Goal: Task Accomplishment & Management: Manage account settings

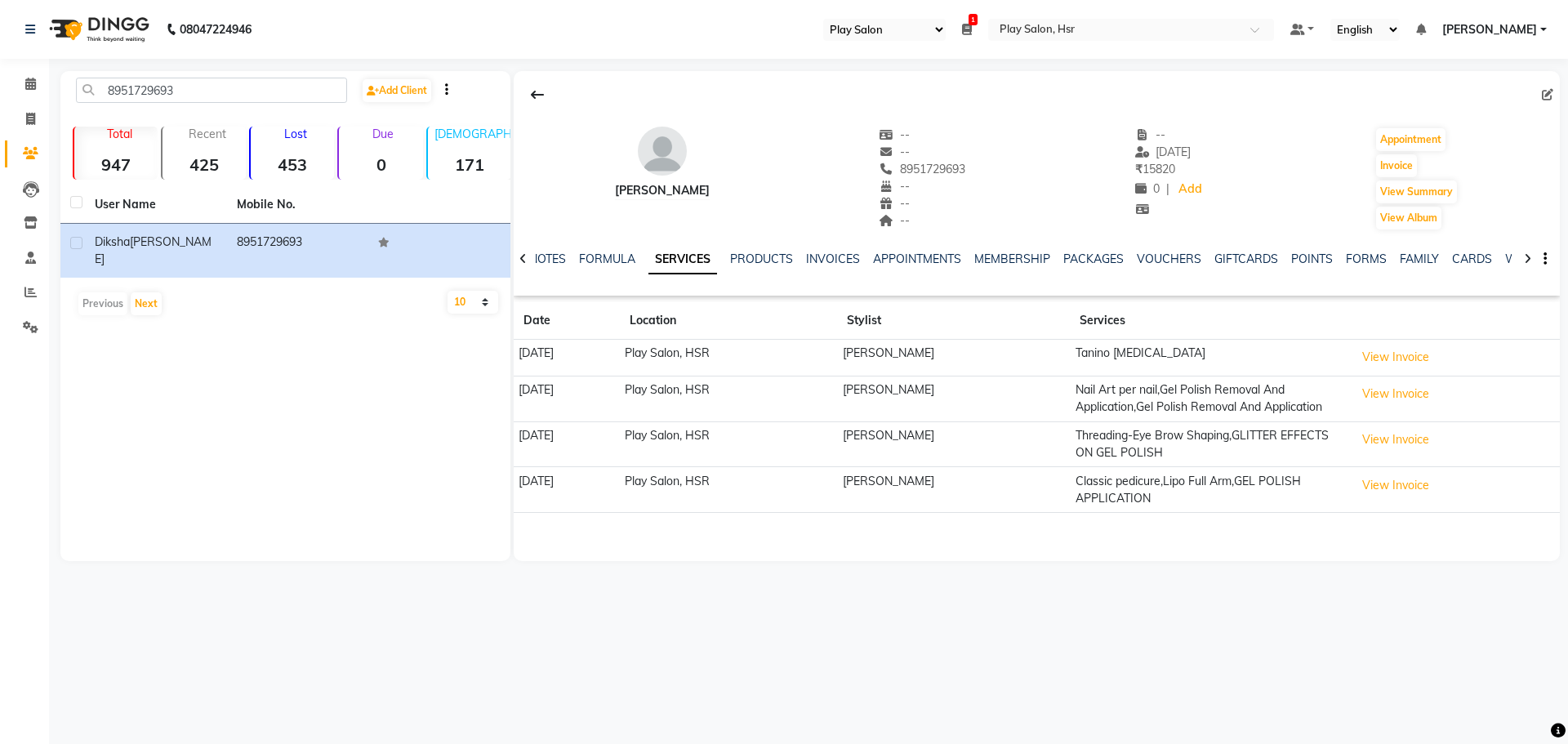
select select "92"
click at [29, 85] on icon at bounding box center [31, 83] width 11 height 12
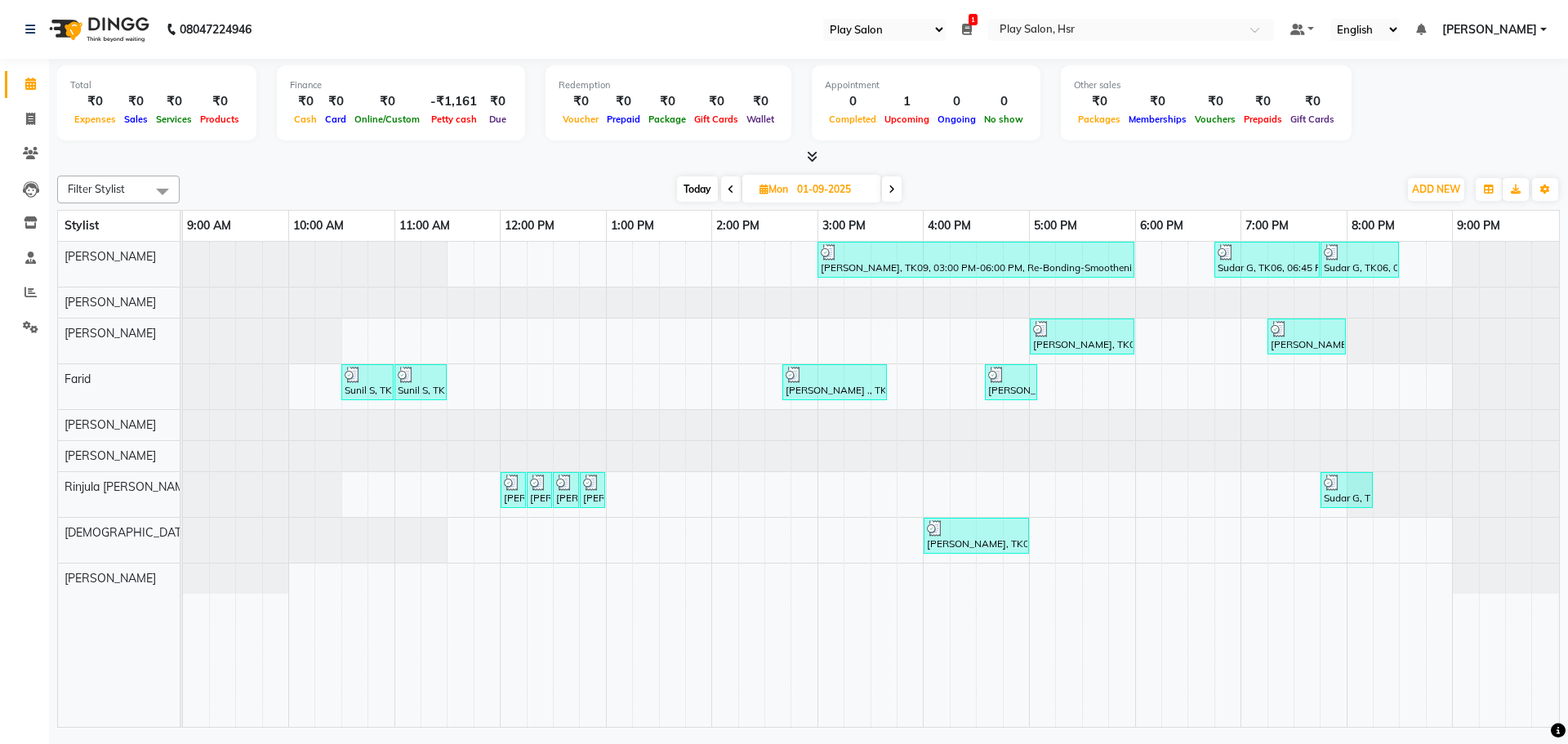
click at [695, 189] on span "Today" at bounding box center [697, 189] width 41 height 25
type input "[DATE]"
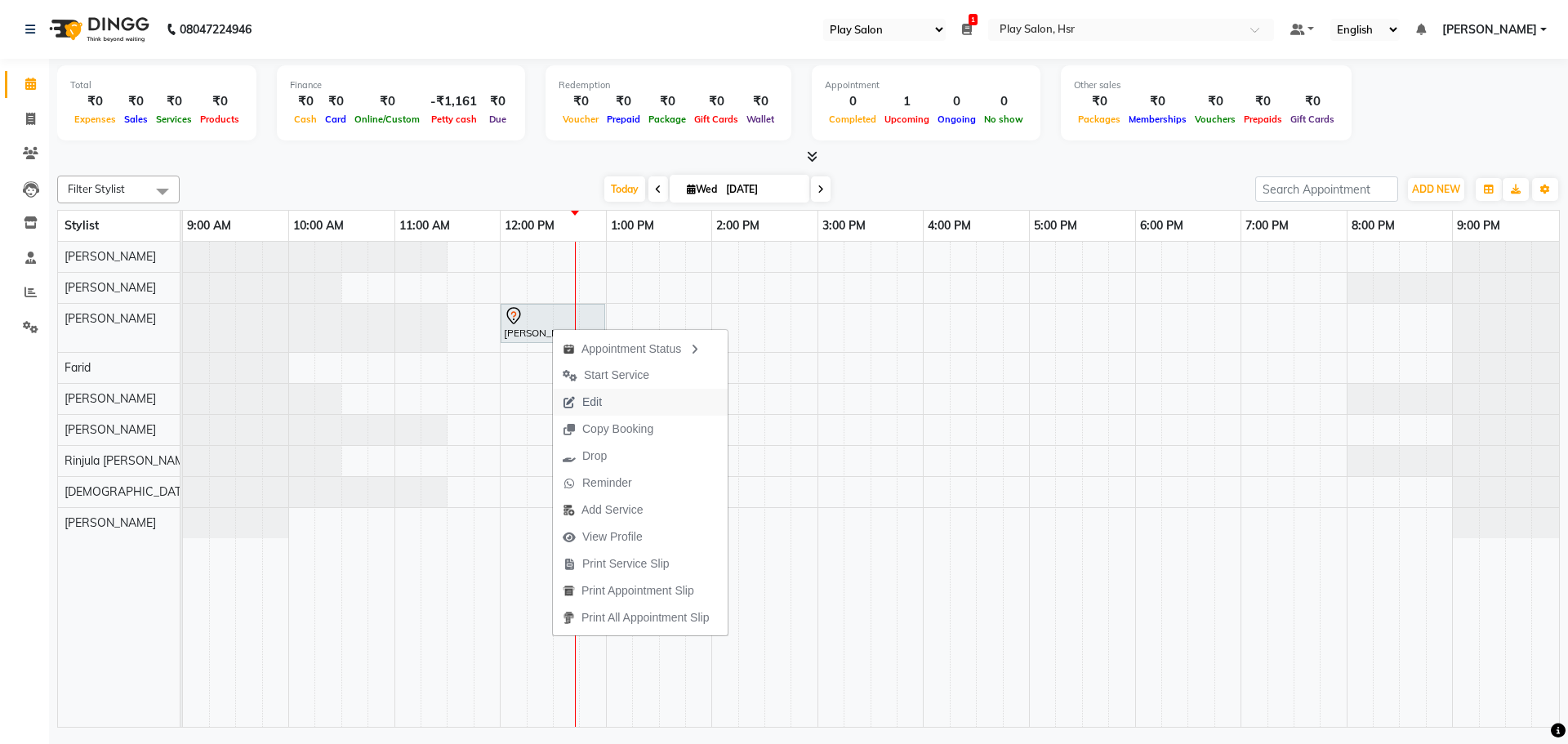
click at [608, 400] on span "Edit" at bounding box center [582, 403] width 59 height 27
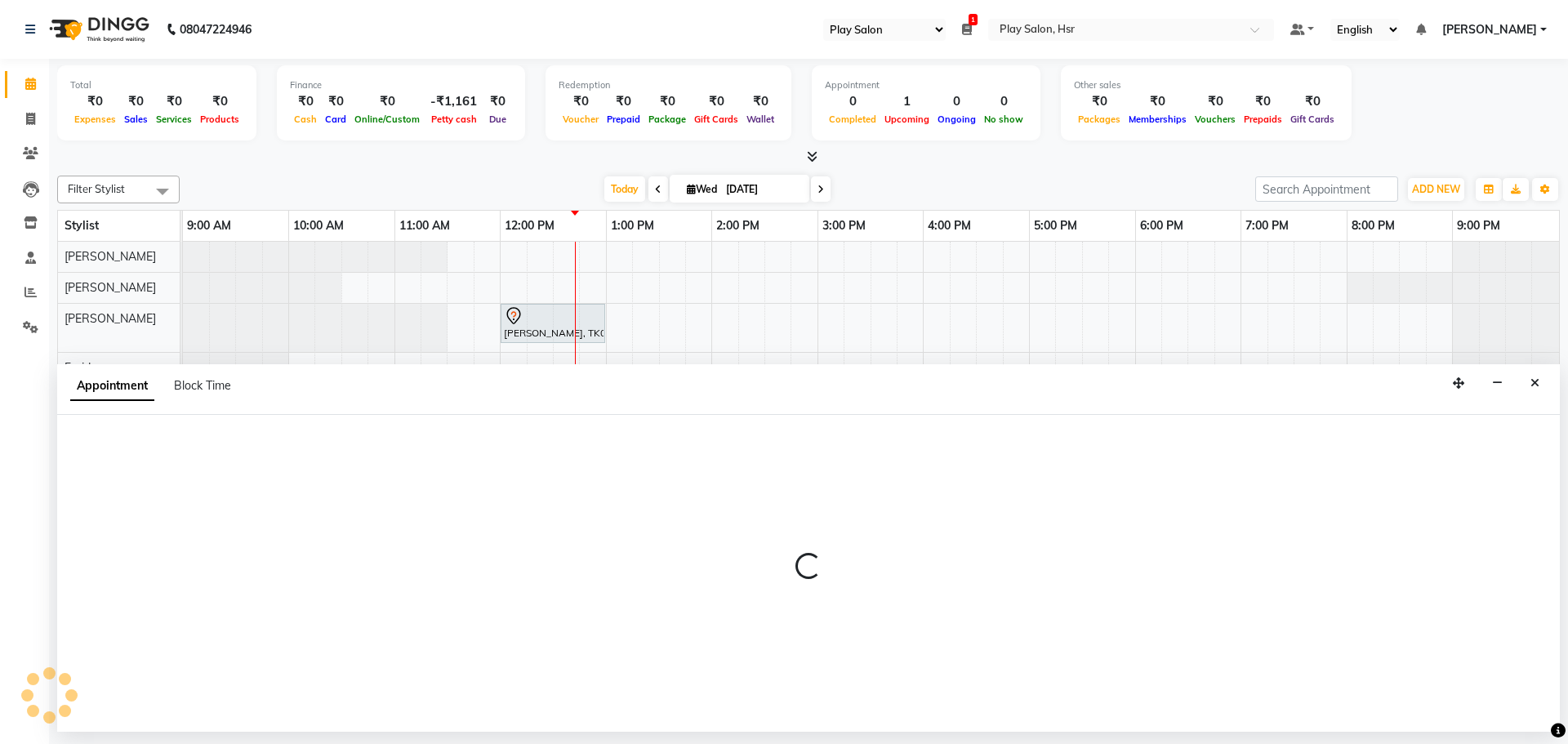
select select "tentative"
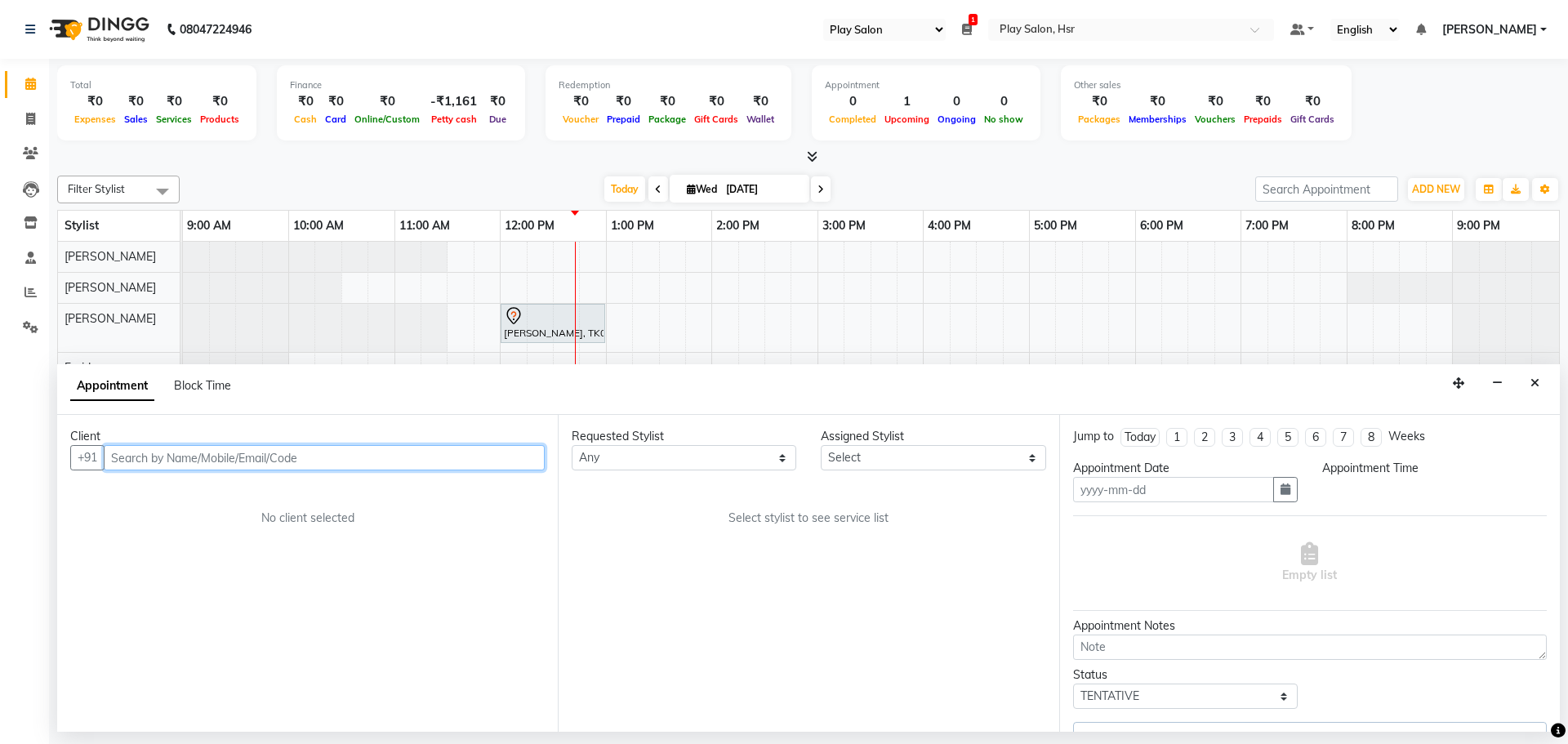
type input "[DATE]"
select select "720"
select select "81917"
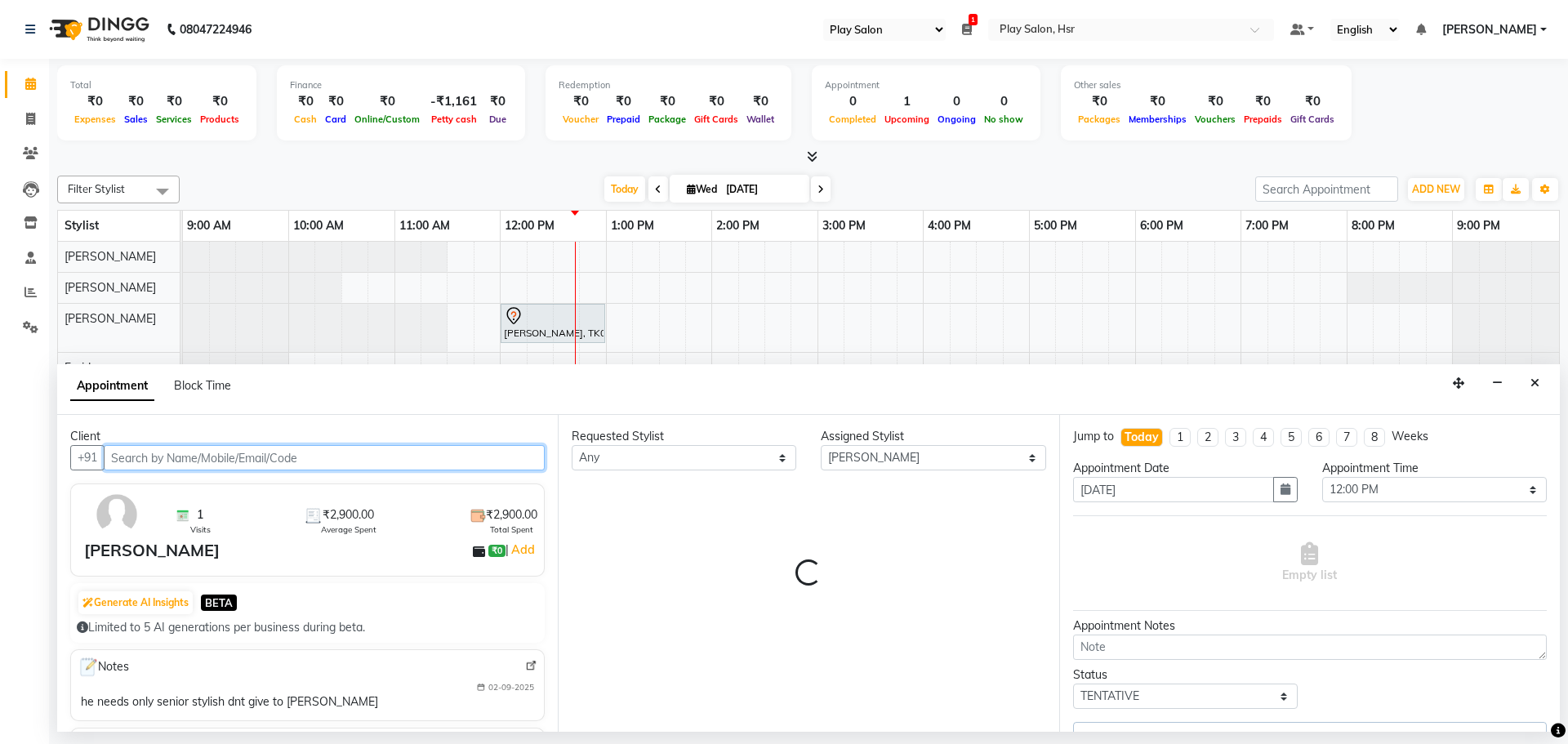
select select "4228"
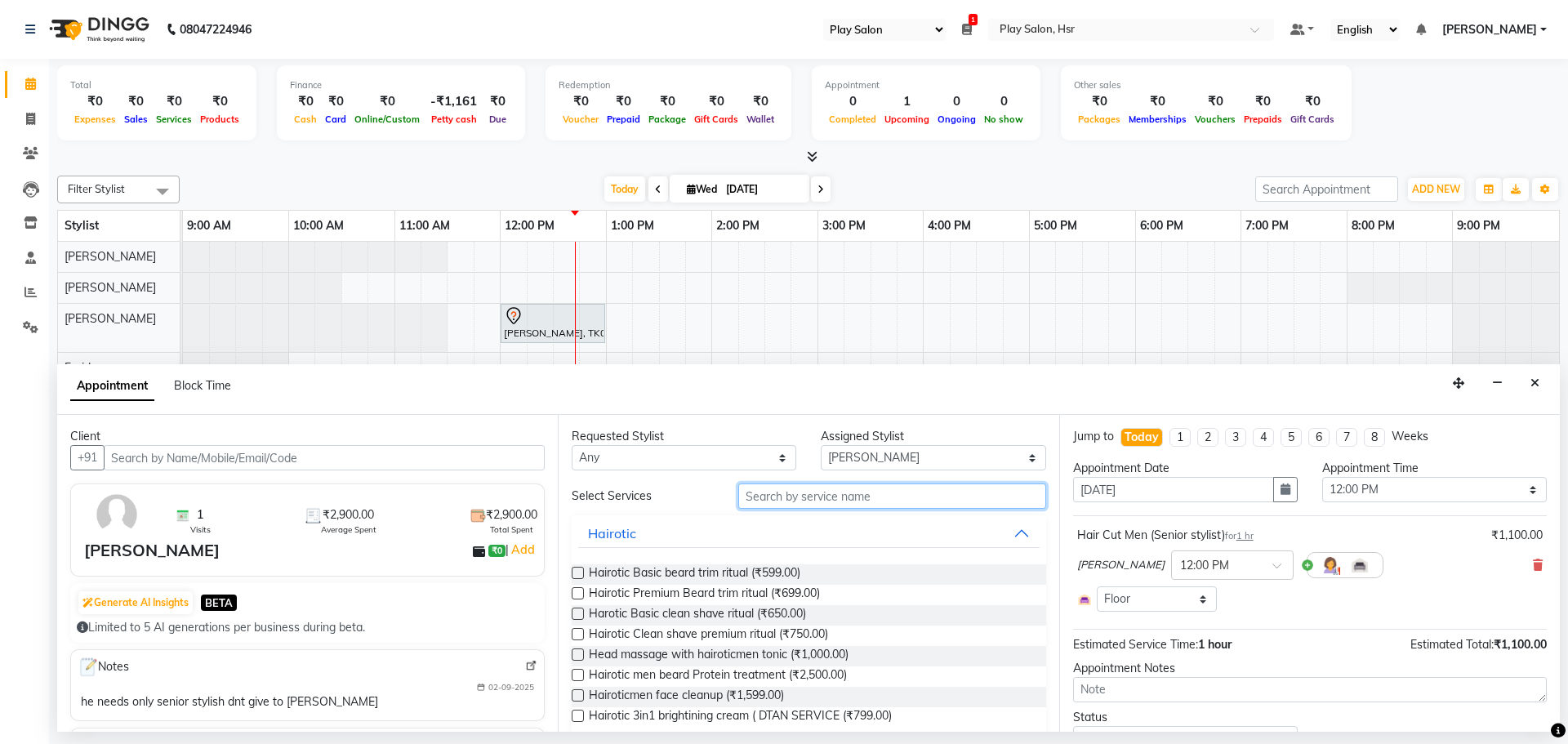
click at [868, 499] on input "text" at bounding box center [892, 496] width 308 height 25
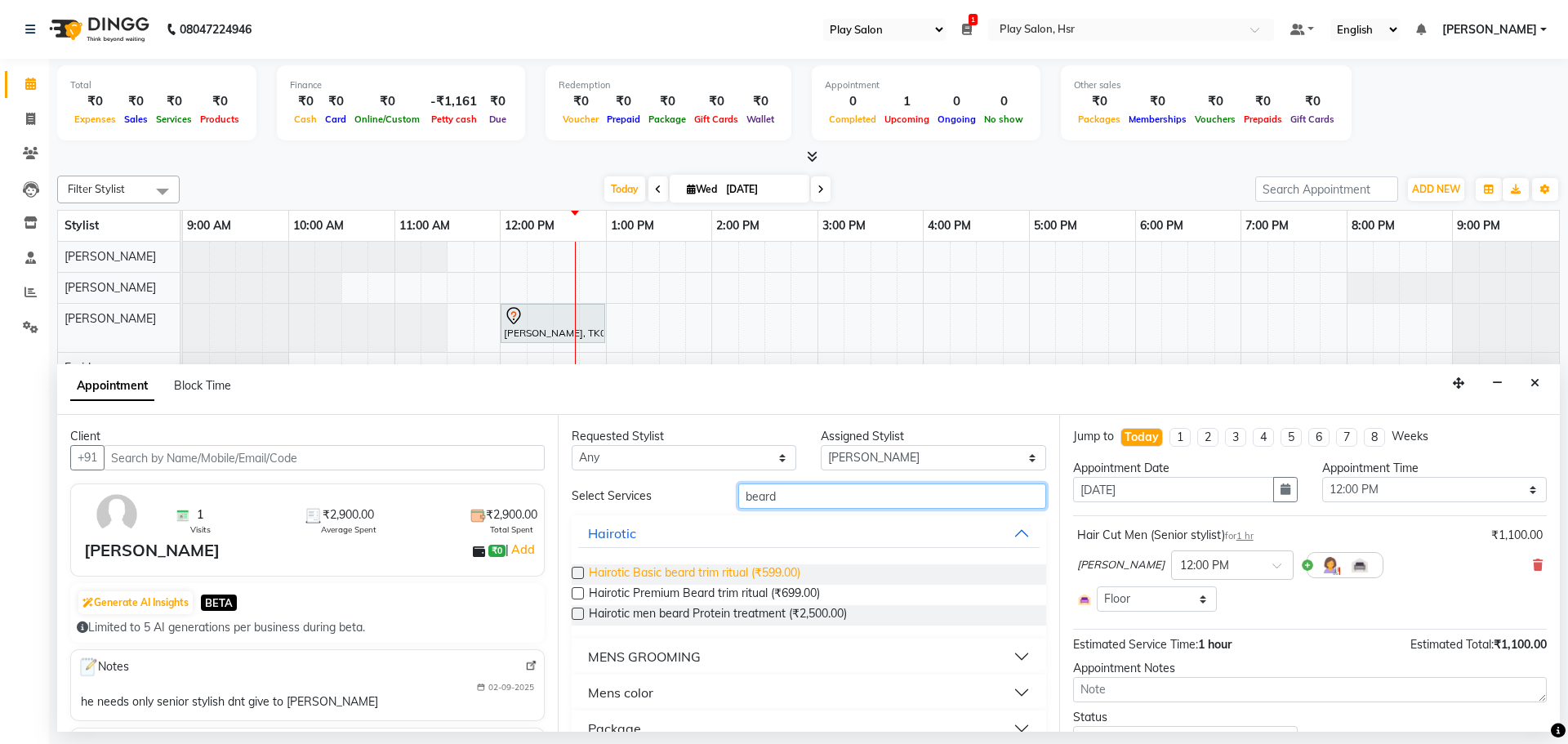
type input "beard"
click at [767, 570] on span "Hairotic Basic beard trim ritual (₹599.00)" at bounding box center [694, 575] width 211 height 20
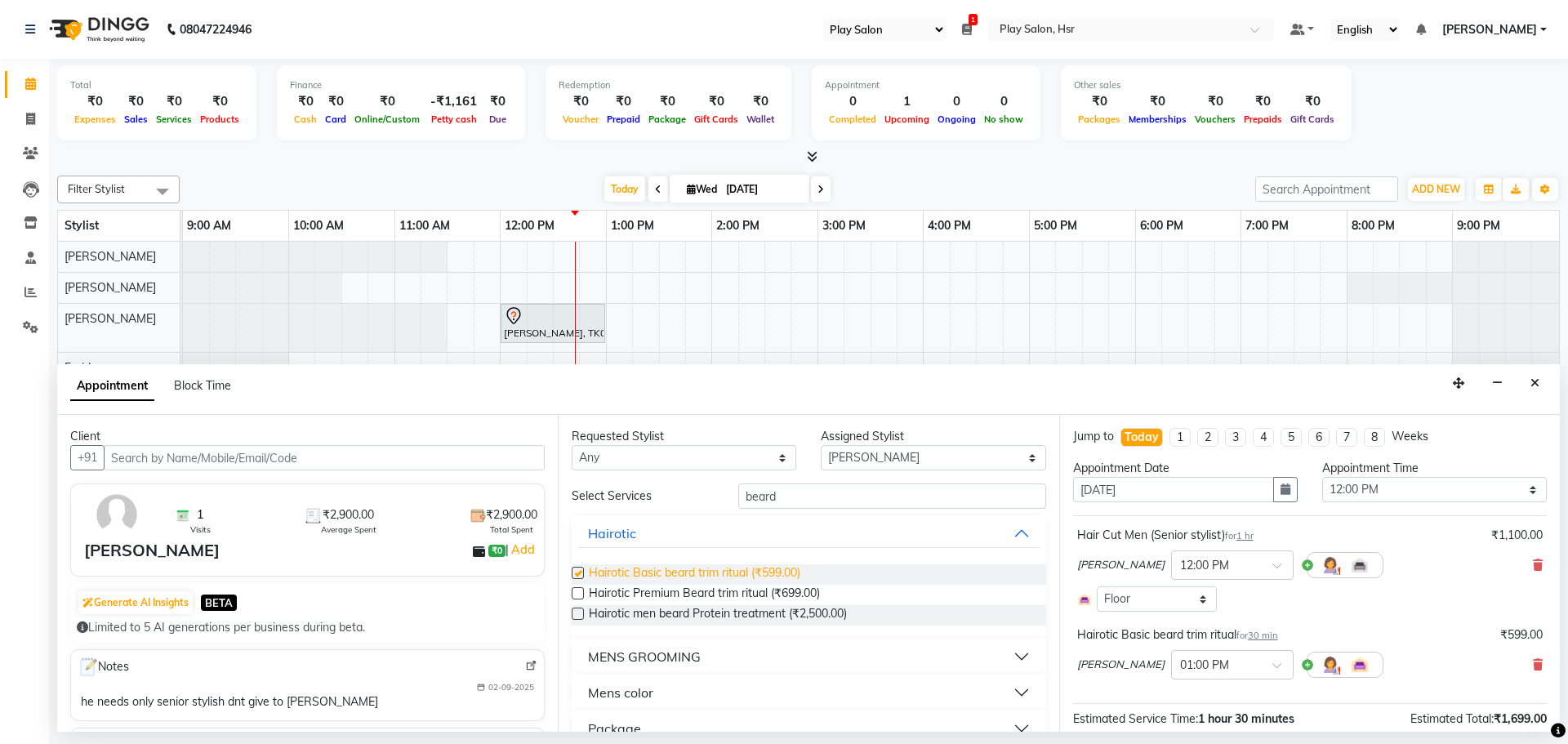
checkbox input "false"
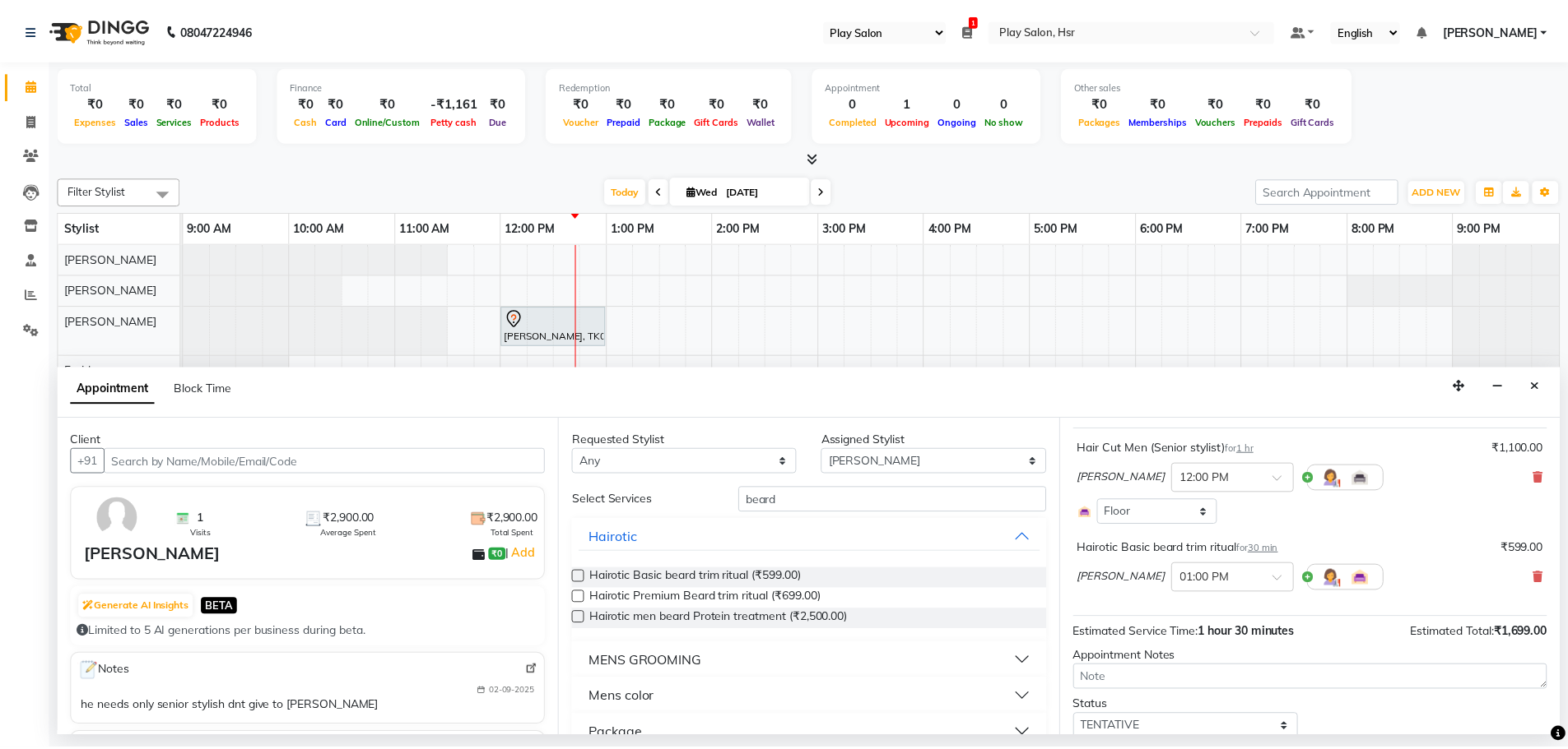
scroll to position [150, 0]
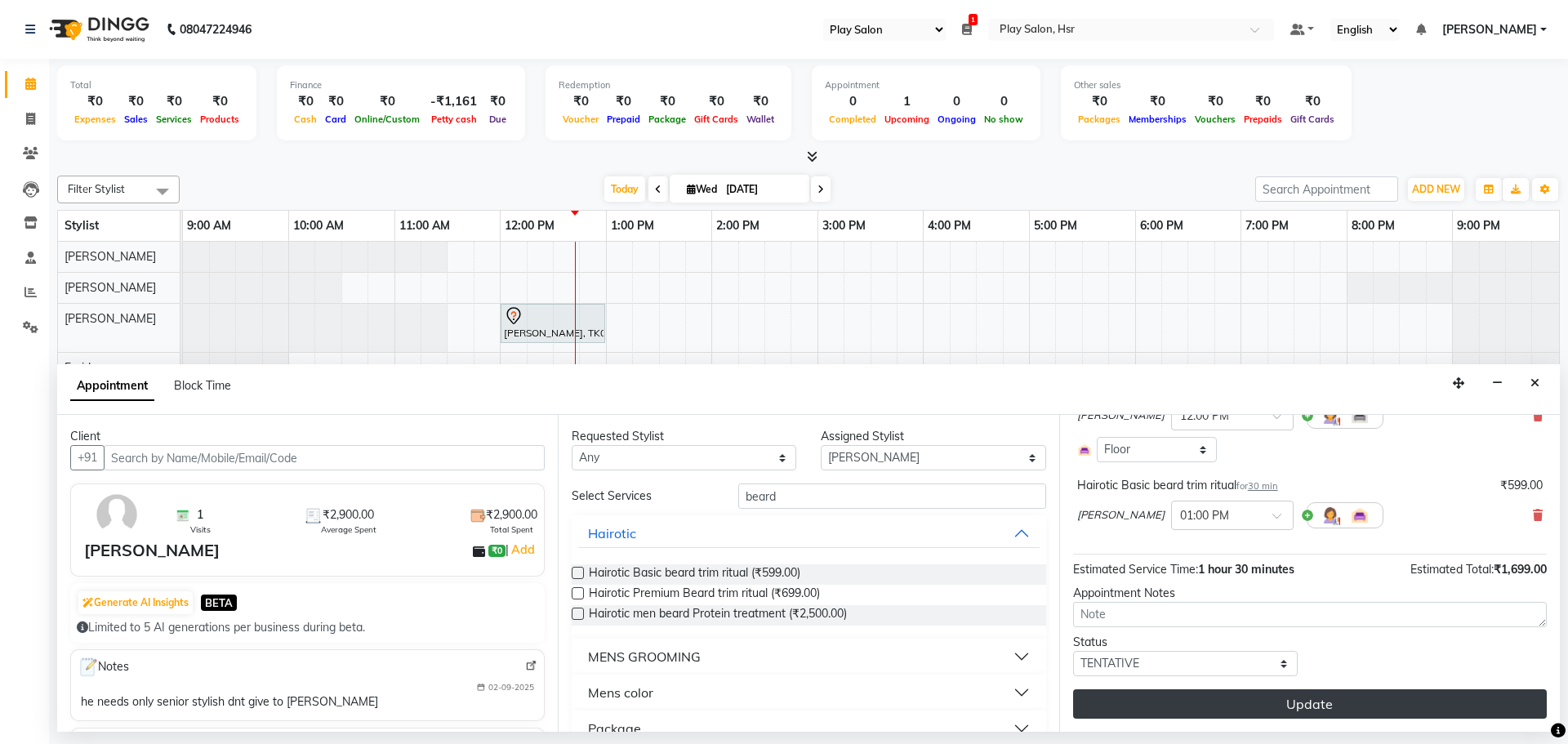
click at [1287, 702] on button "Update" at bounding box center [1310, 704] width 474 height 30
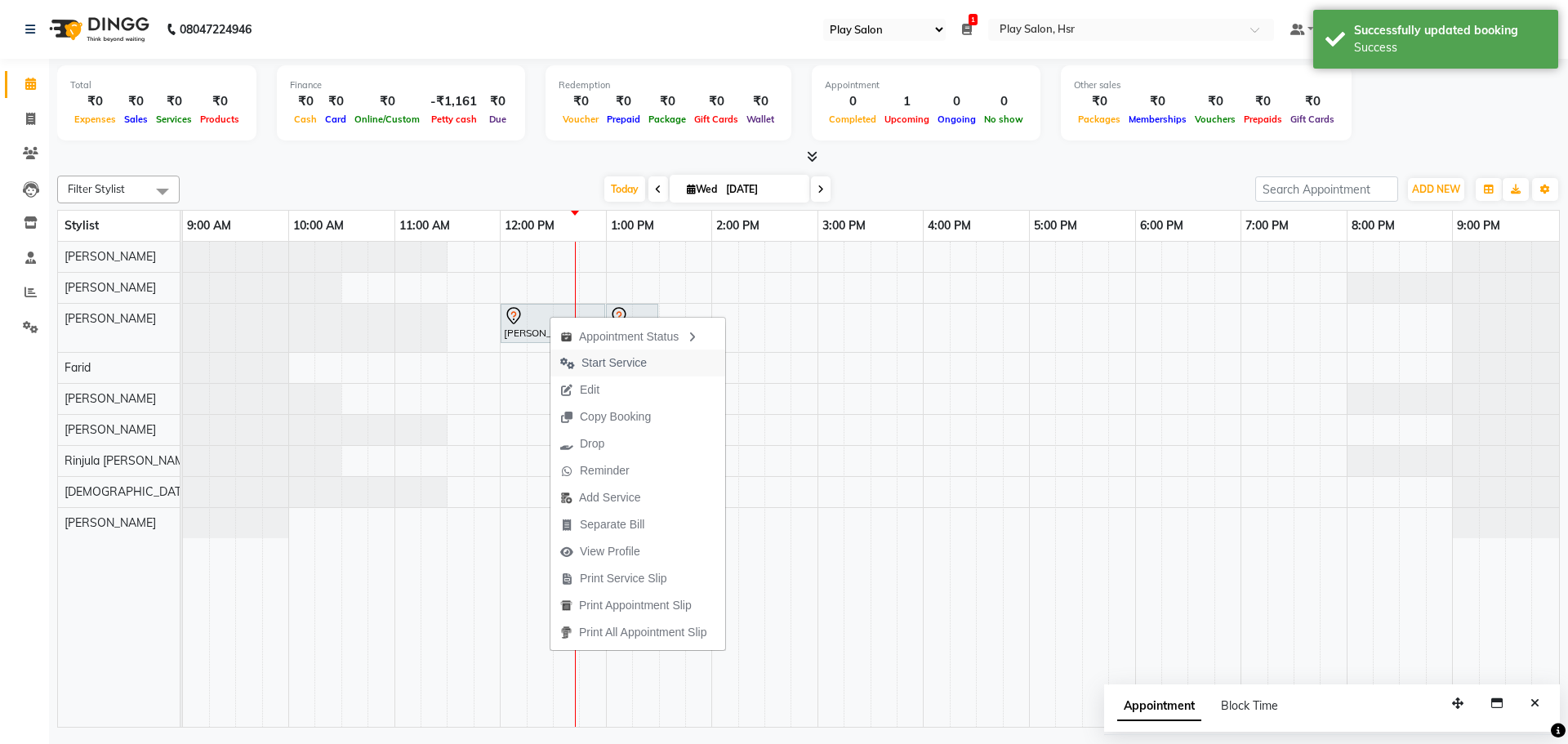
click at [610, 363] on span "Start Service" at bounding box center [614, 363] width 65 height 17
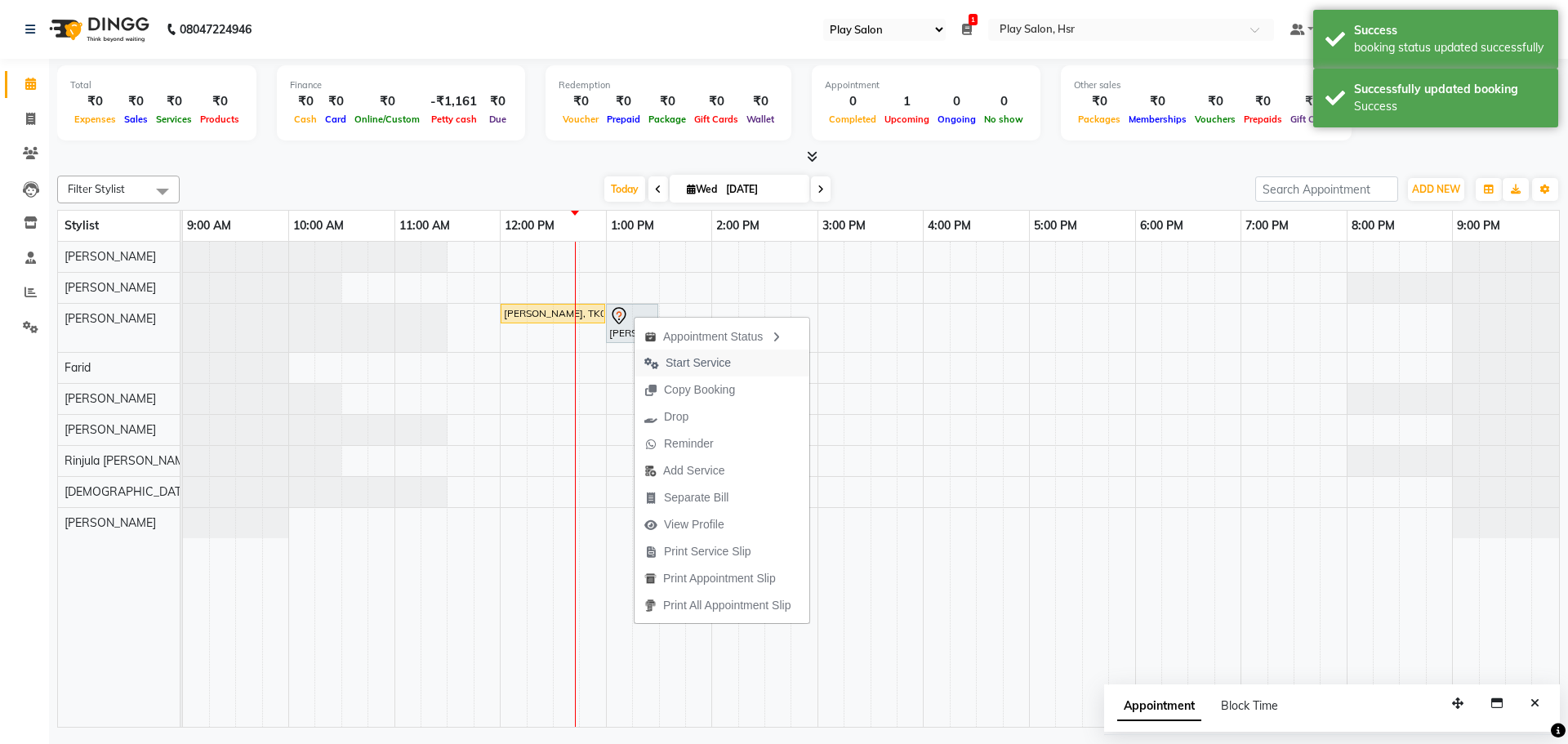
click at [692, 368] on span "Start Service" at bounding box center [698, 363] width 65 height 17
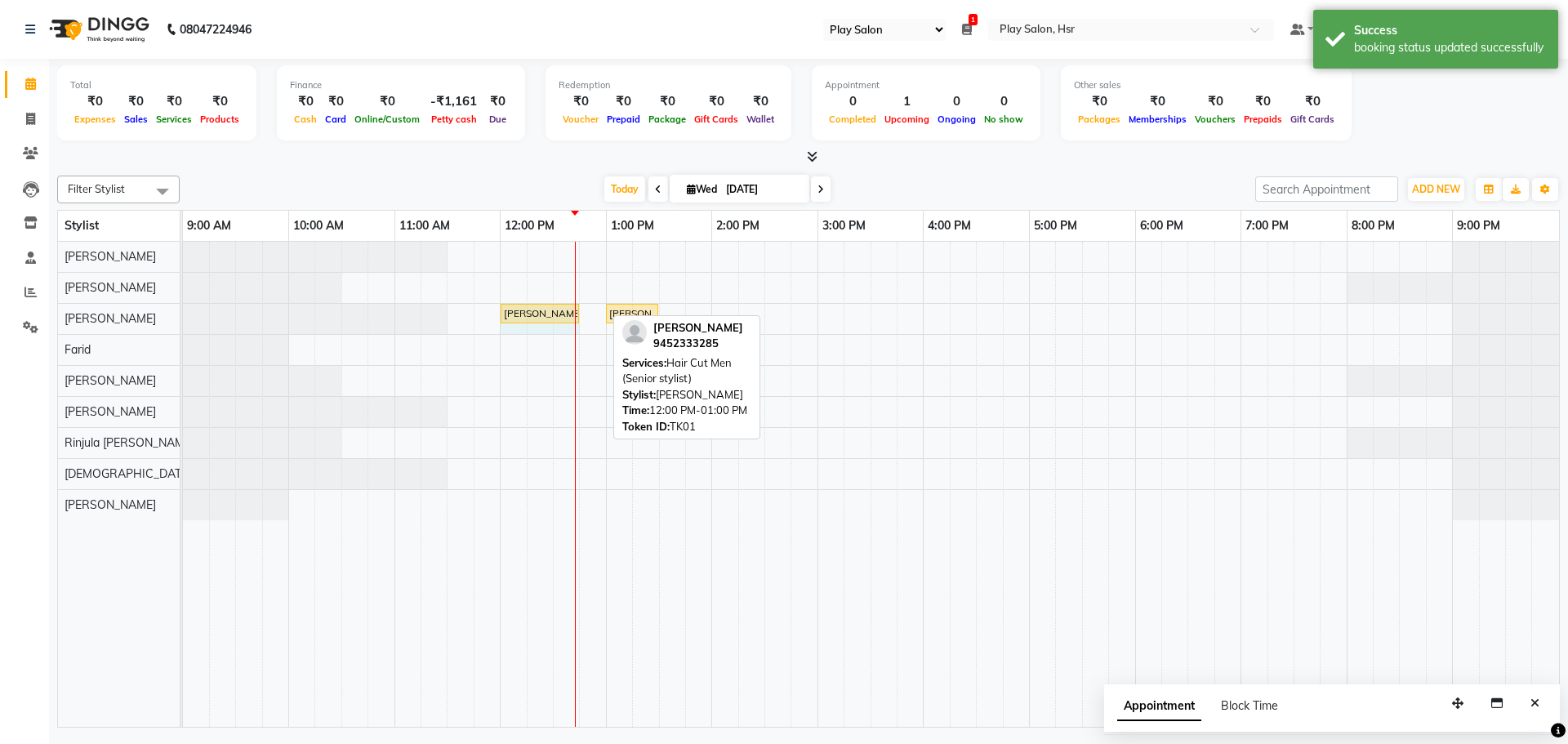
drag, startPoint x: 603, startPoint y: 313, endPoint x: 560, endPoint y: 311, distance: 43.0
click at [183, 311] on div "[PERSON_NAME], TK01, 12:00 PM-01:00 PM, Hair Cut Men (Senior stylist) [PERSON_N…" at bounding box center [183, 318] width 0 height 29
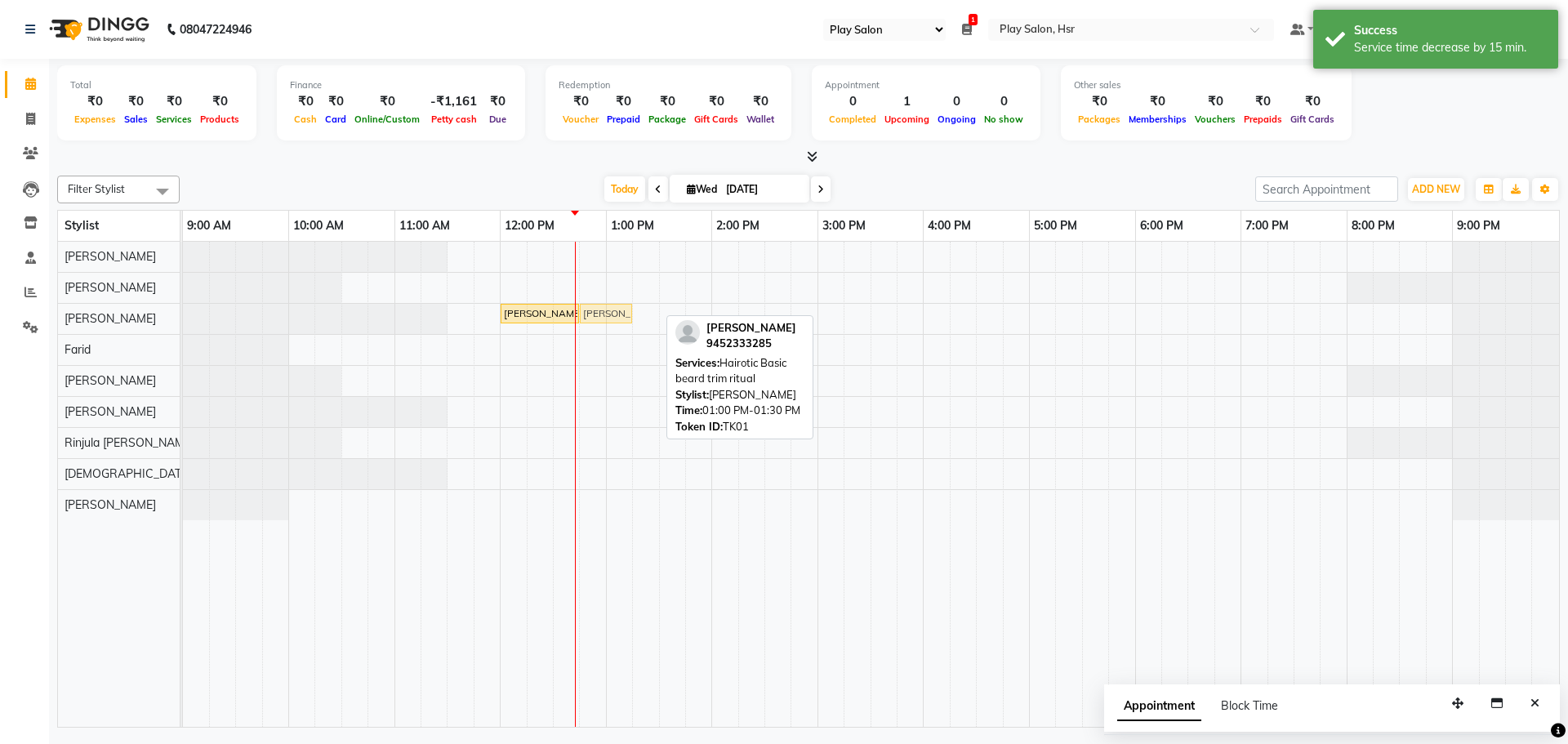
drag, startPoint x: 633, startPoint y: 312, endPoint x: 609, endPoint y: 312, distance: 24.0
click at [183, 312] on div "[PERSON_NAME], TK01, 12:00 PM-12:45 PM, Hair Cut Men (Senior stylist) [PERSON_N…" at bounding box center [183, 318] width 0 height 29
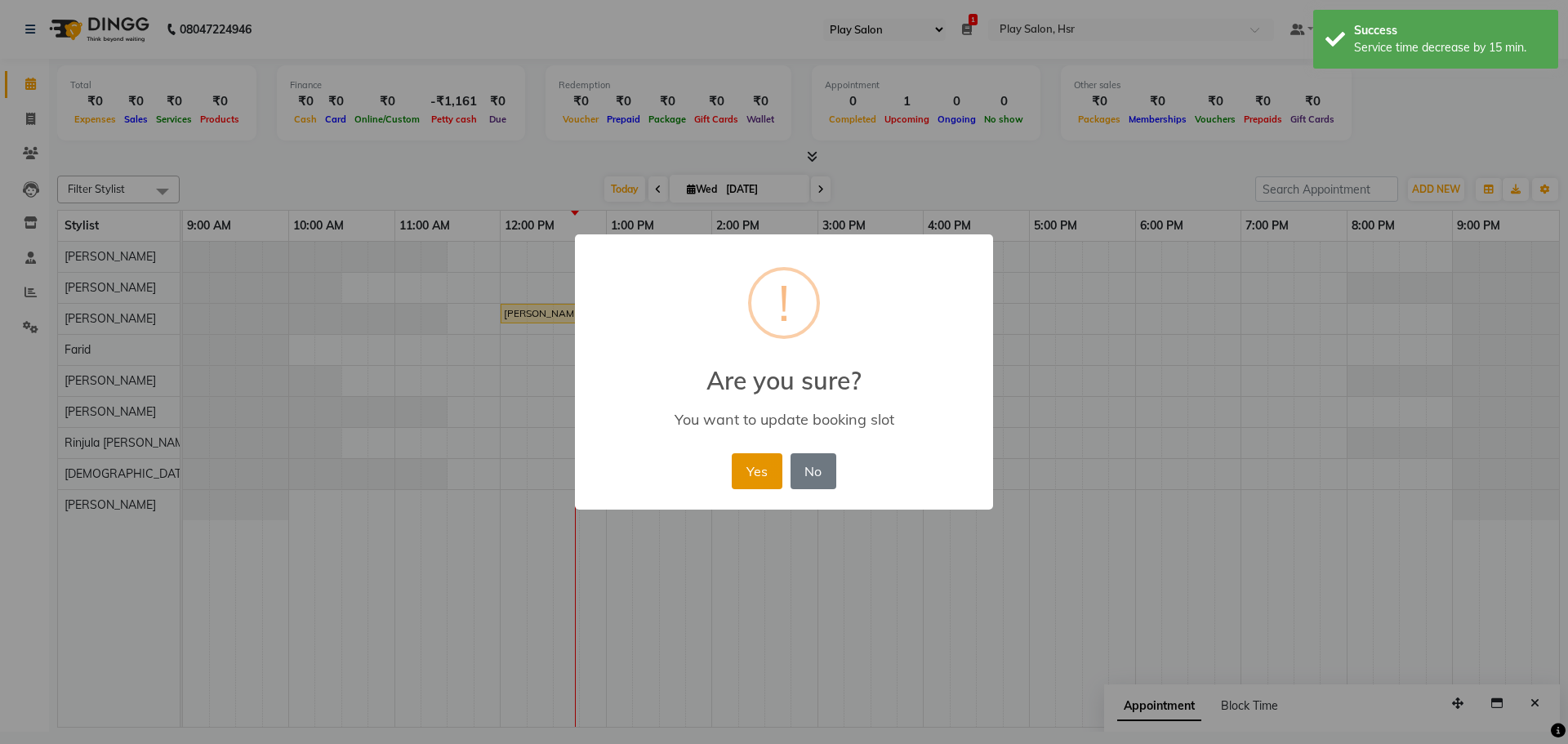
click at [747, 465] on button "Yes" at bounding box center [756, 471] width 50 height 36
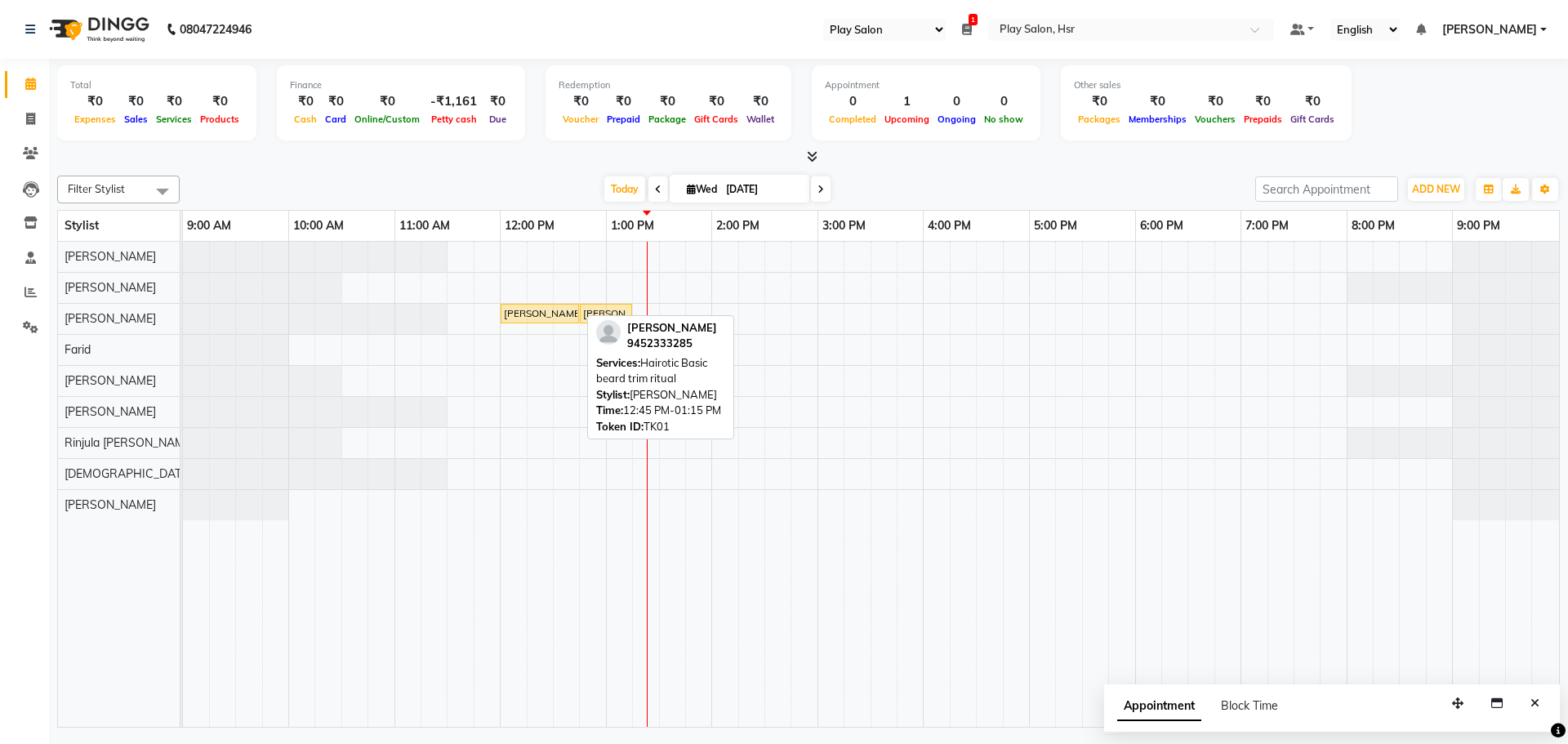
click at [599, 310] on div "[PERSON_NAME], TK01, 12:45 PM-01:15 PM, Hairotic Basic [PERSON_NAME] trim ritual" at bounding box center [606, 313] width 49 height 14
click at [576, 309] on div at bounding box center [578, 313] width 7 height 18
select select "1"
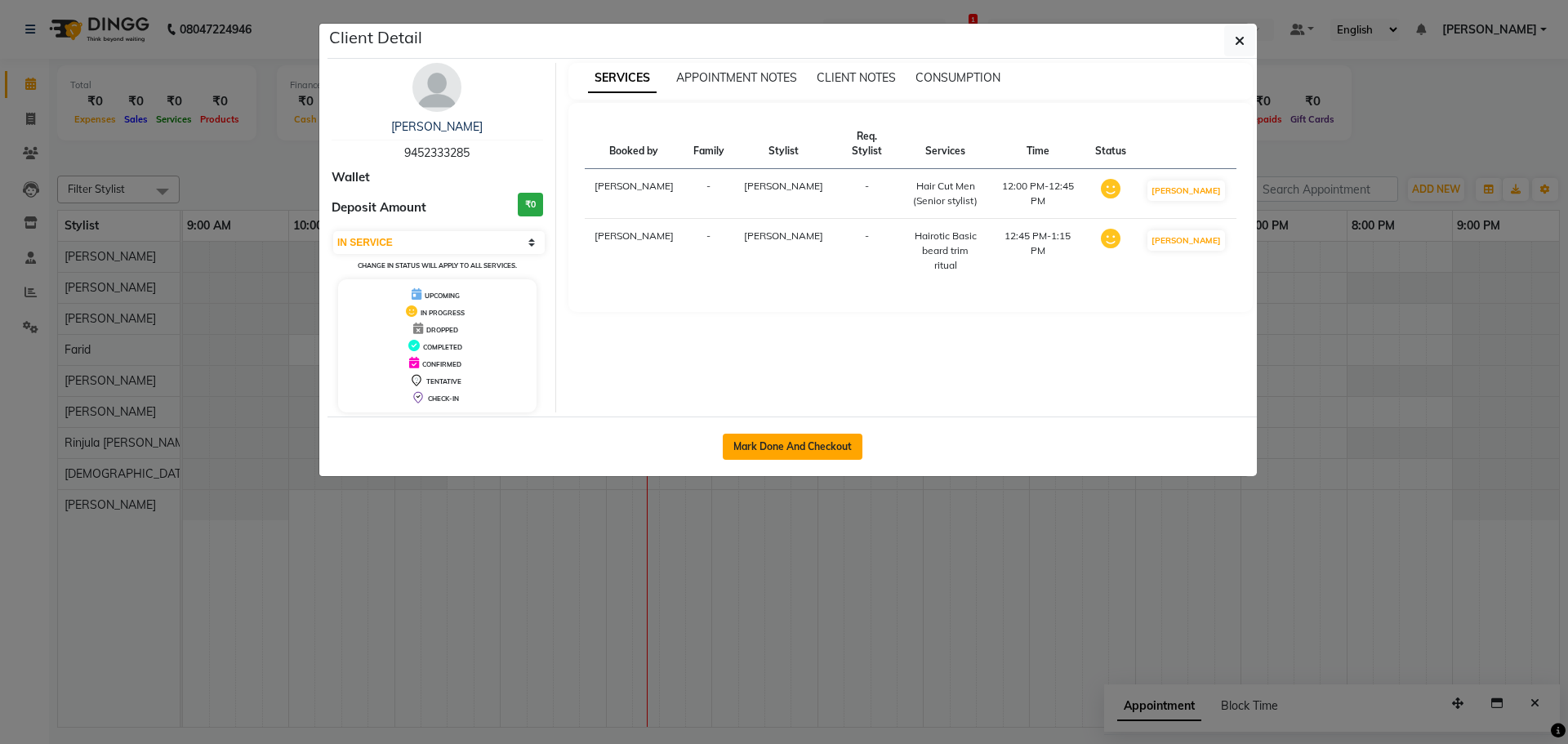
click at [790, 446] on button "Mark Done And Checkout" at bounding box center [792, 447] width 139 height 26
select select "8358"
select select "service"
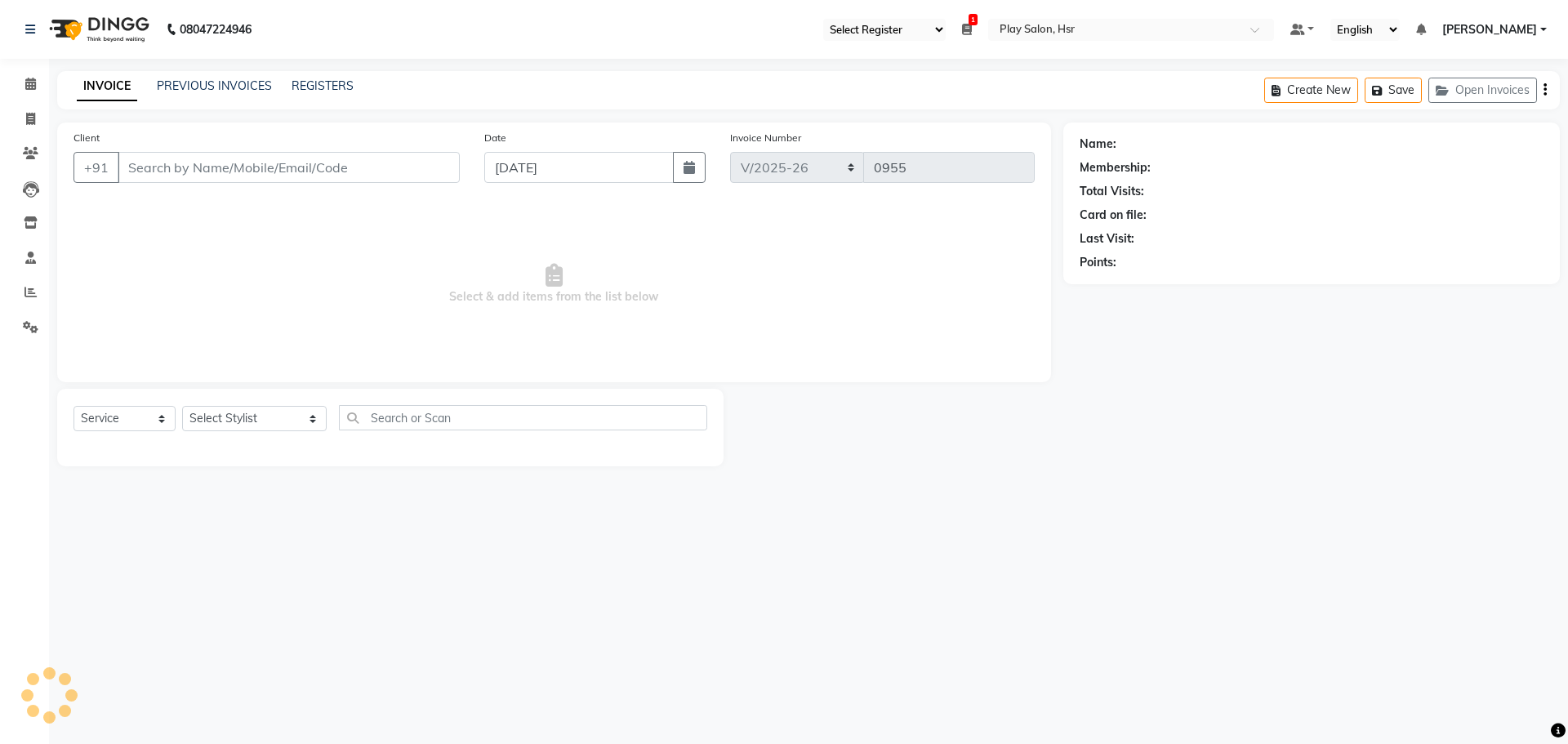
type input "9452333285"
select select "81917"
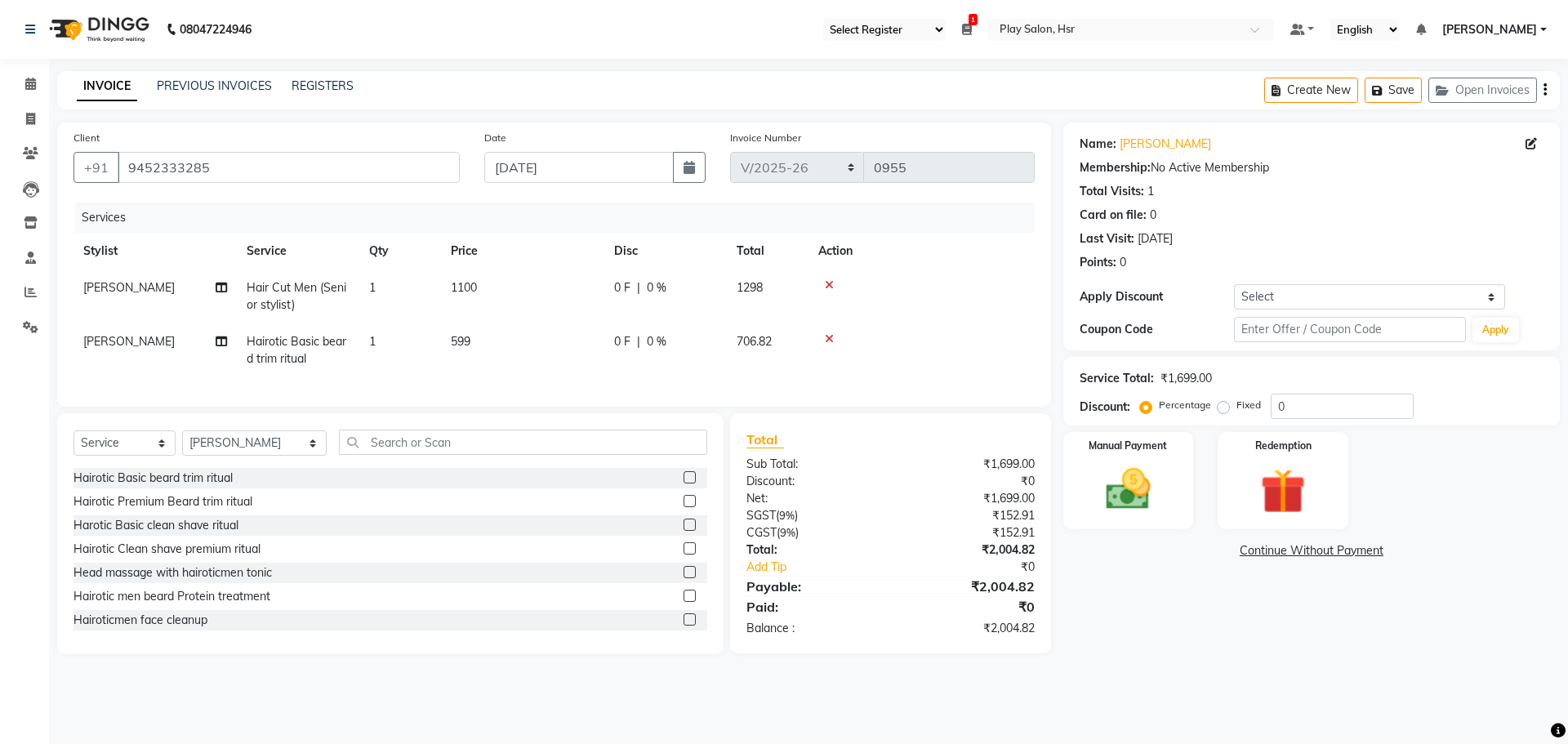
click at [468, 292] on span "1100" at bounding box center [464, 287] width 26 height 14
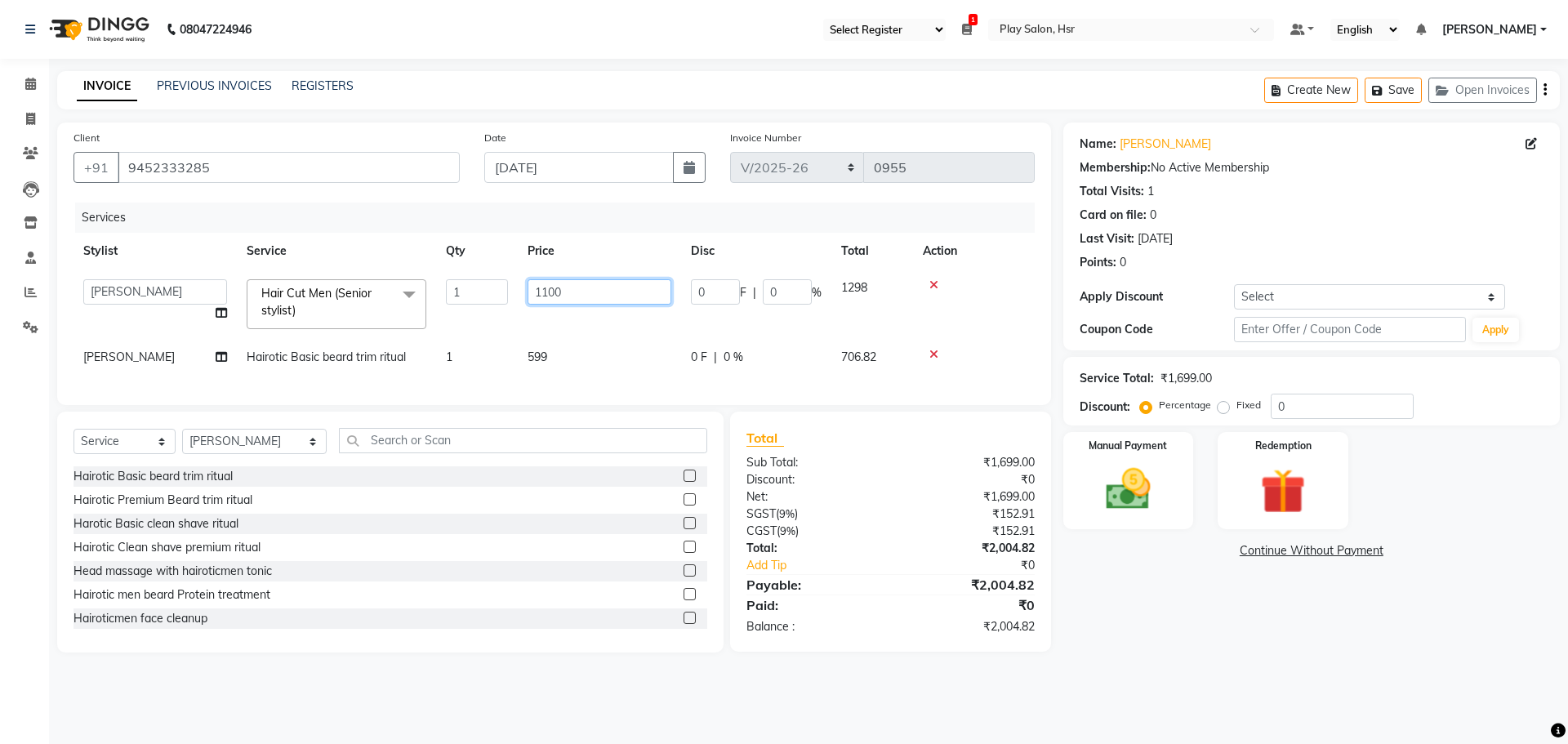
drag, startPoint x: 582, startPoint y: 291, endPoint x: 496, endPoint y: 294, distance: 86.1
click at [496, 294] on tr "[PERSON_NAME] Anjali B Bhagrati C [PERSON_NAME] Divya [PERSON_NAME] Jeet [PERSO…" at bounding box center [554, 304] width 961 height 70
type input "1000"
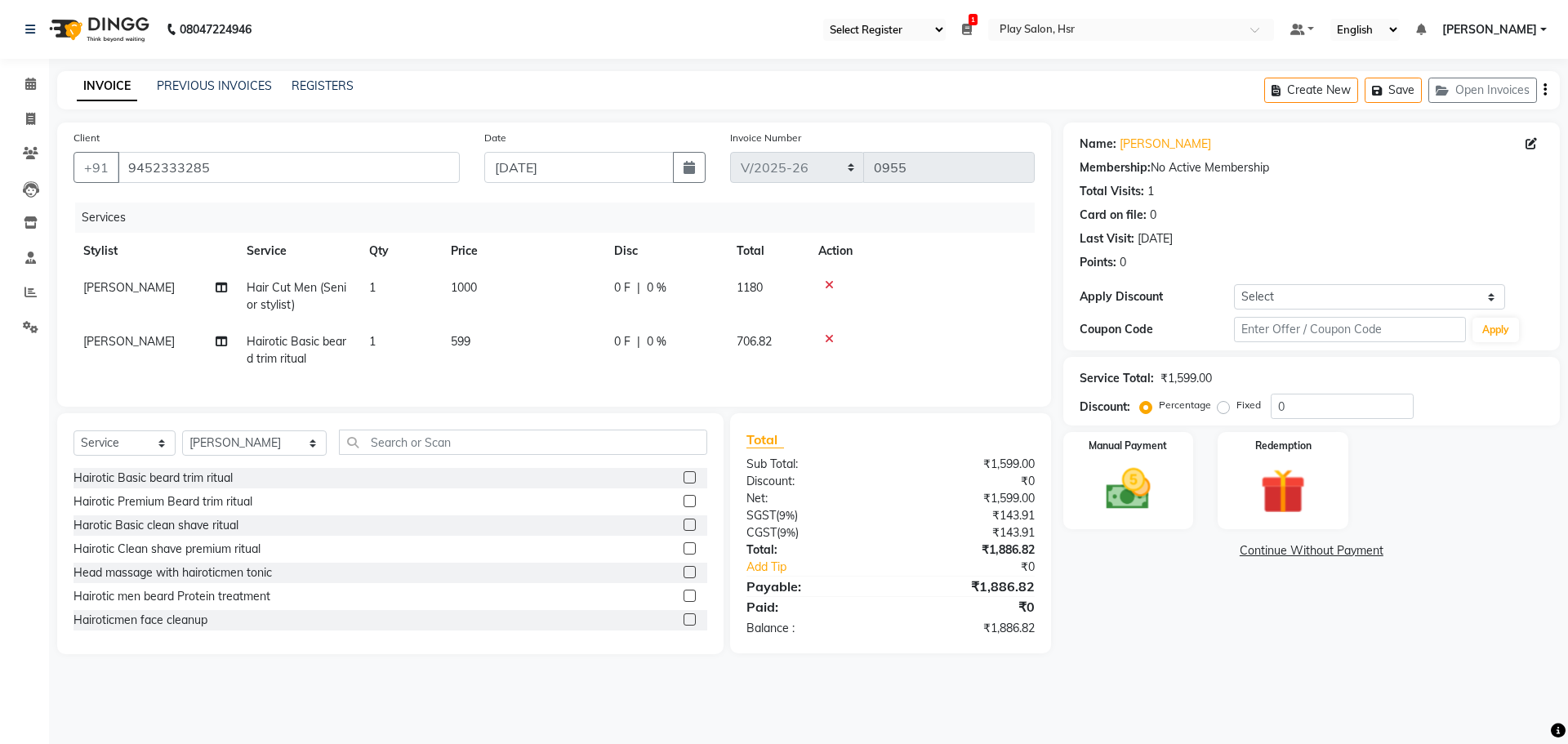
click at [569, 382] on div "Services Stylist Service Qty Price Disc Total Action [PERSON_NAME] Hair Cut Men…" at bounding box center [554, 296] width 961 height 188
click at [1146, 494] on img at bounding box center [1127, 488] width 76 height 54
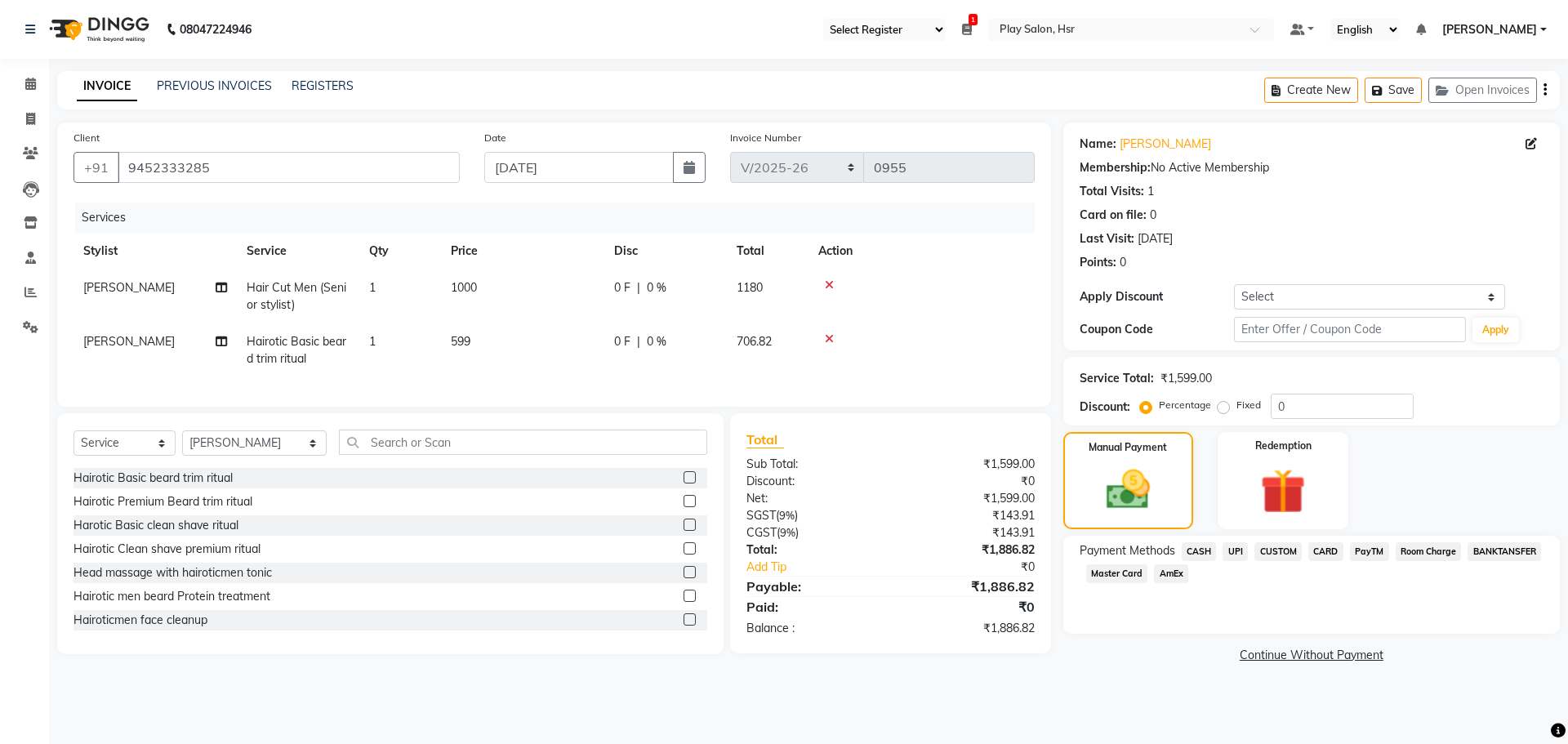
click at [1239, 555] on span "UPI" at bounding box center [1235, 552] width 25 height 19
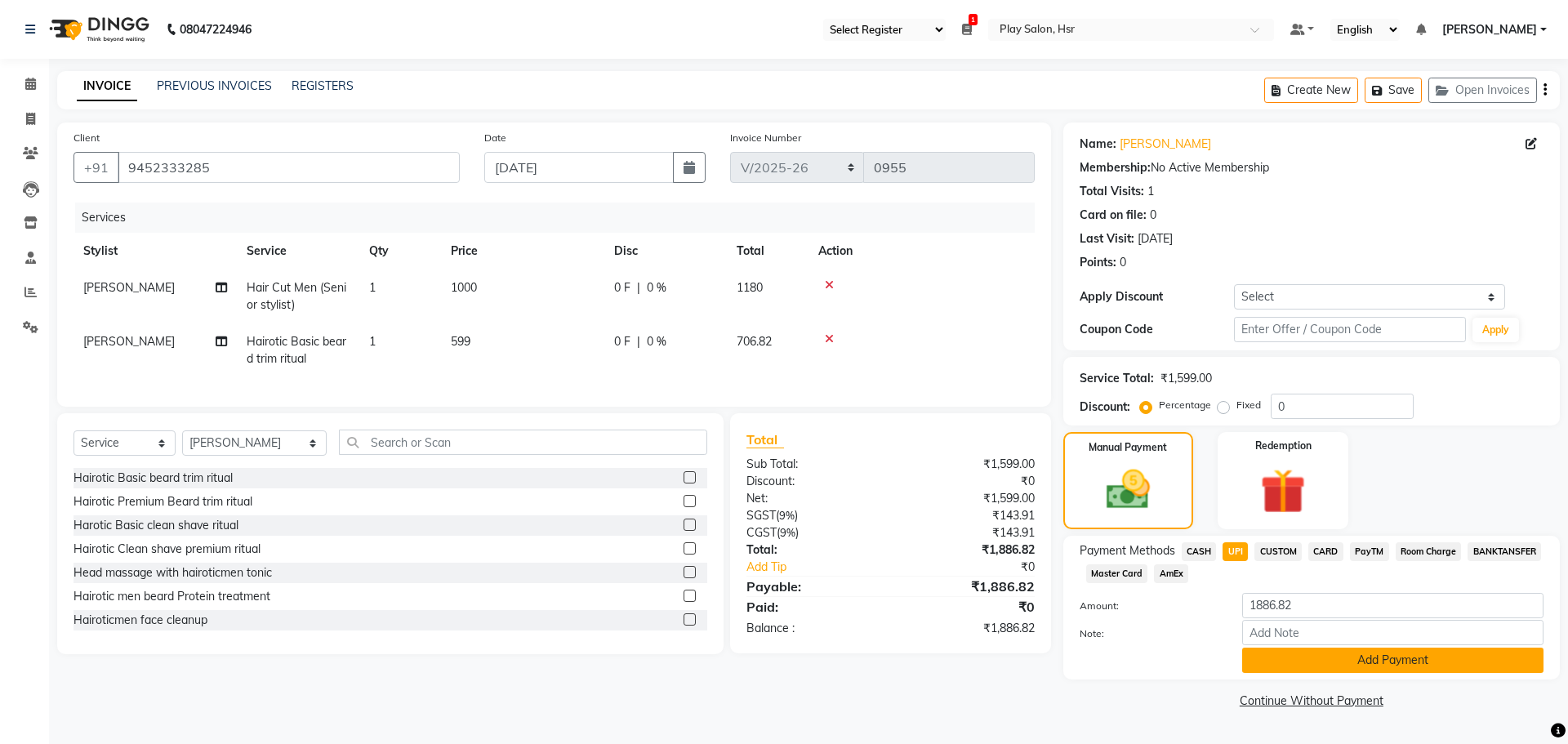
click at [1274, 658] on button "Add Payment" at bounding box center [1392, 661] width 301 height 25
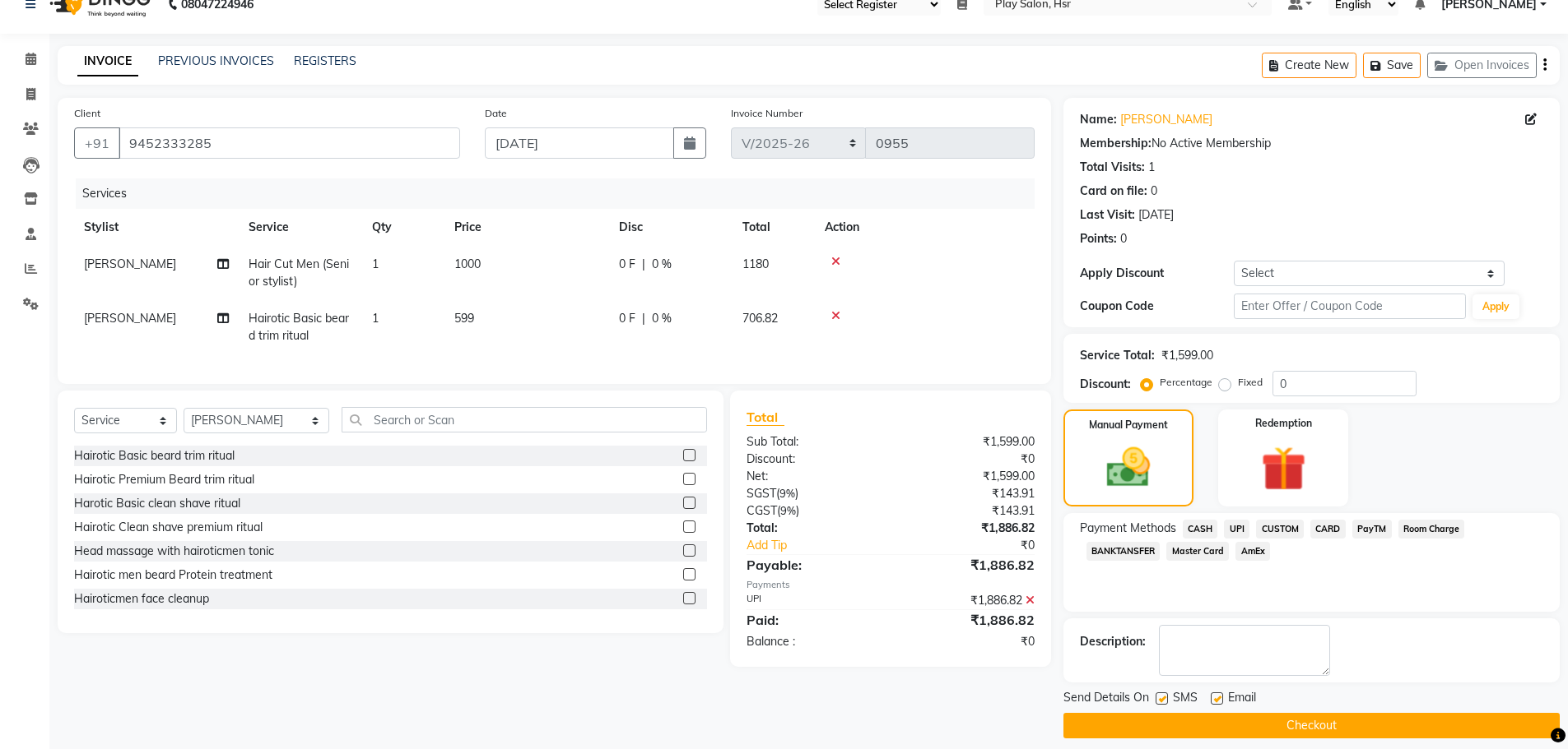
scroll to position [39, 0]
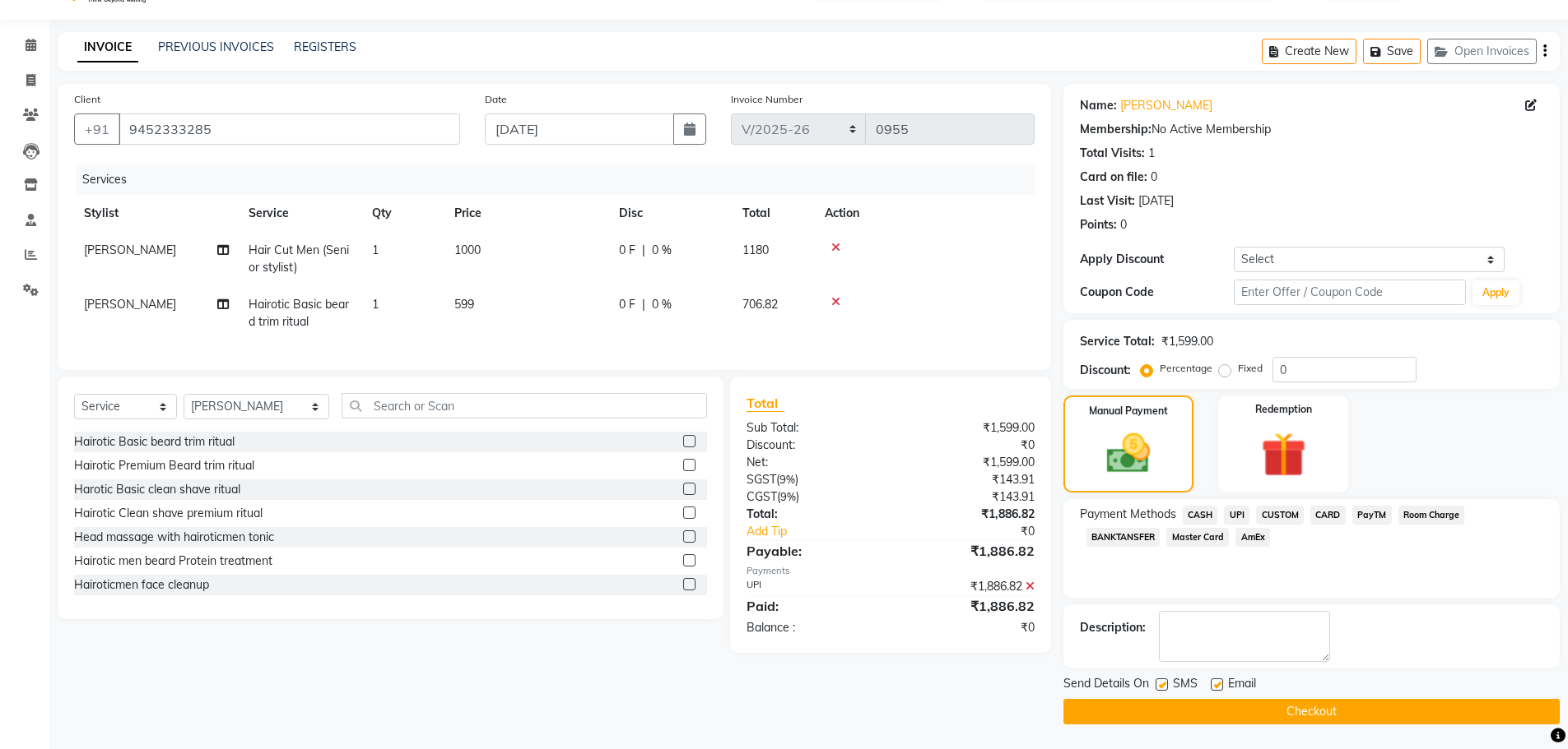
click at [1311, 724] on main "INVOICE PREVIOUS INVOICES REGISTERS Create New Save Open Invoices Client [PHONE…" at bounding box center [808, 391] width 1518 height 717
click at [1307, 718] on button "Checkout" at bounding box center [1311, 712] width 496 height 26
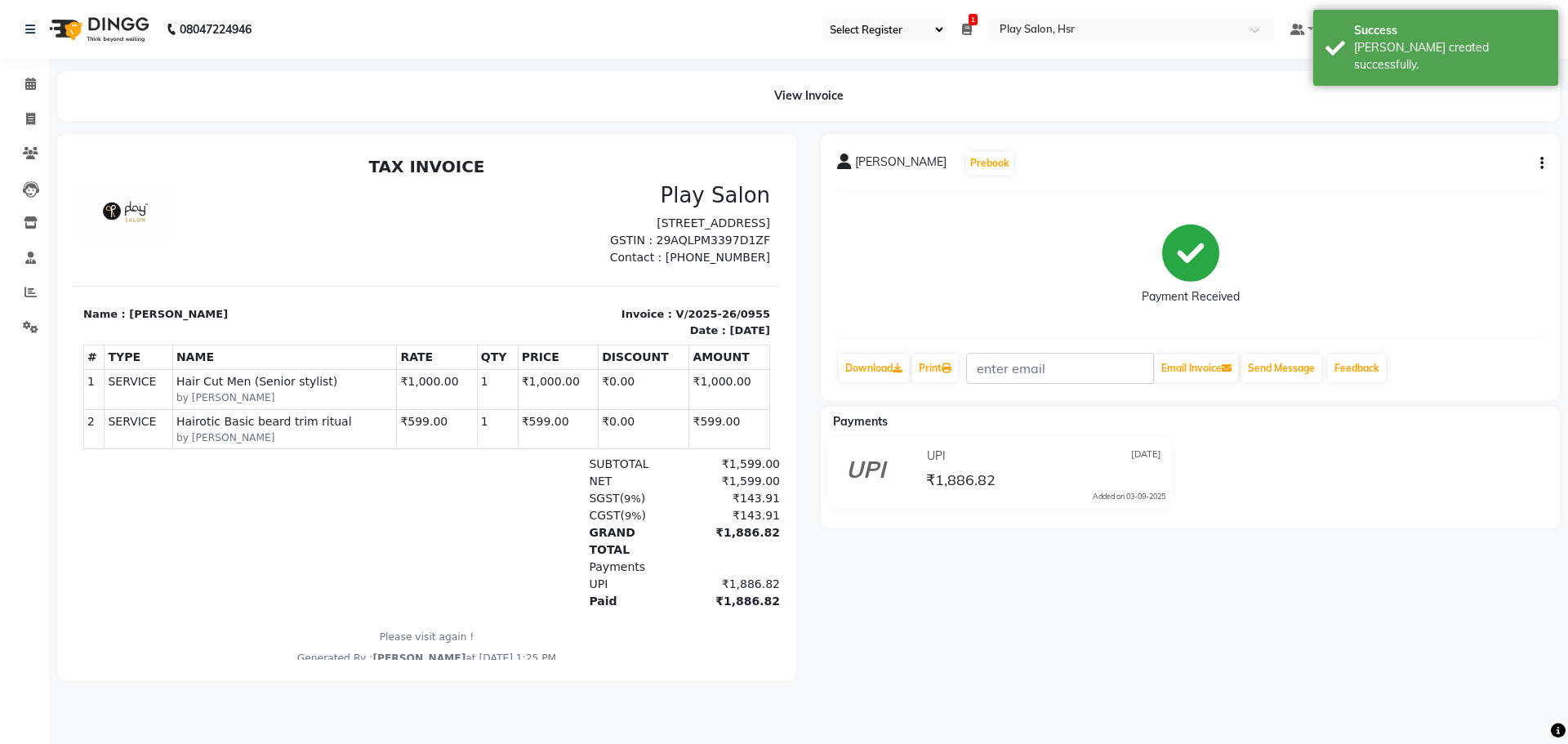
drag, startPoint x: 48, startPoint y: 91, endPoint x: 39, endPoint y: 93, distance: 9.2
click at [48, 92] on div "View Invoice" at bounding box center [808, 96] width 1527 height 50
click at [37, 93] on span at bounding box center [31, 84] width 29 height 19
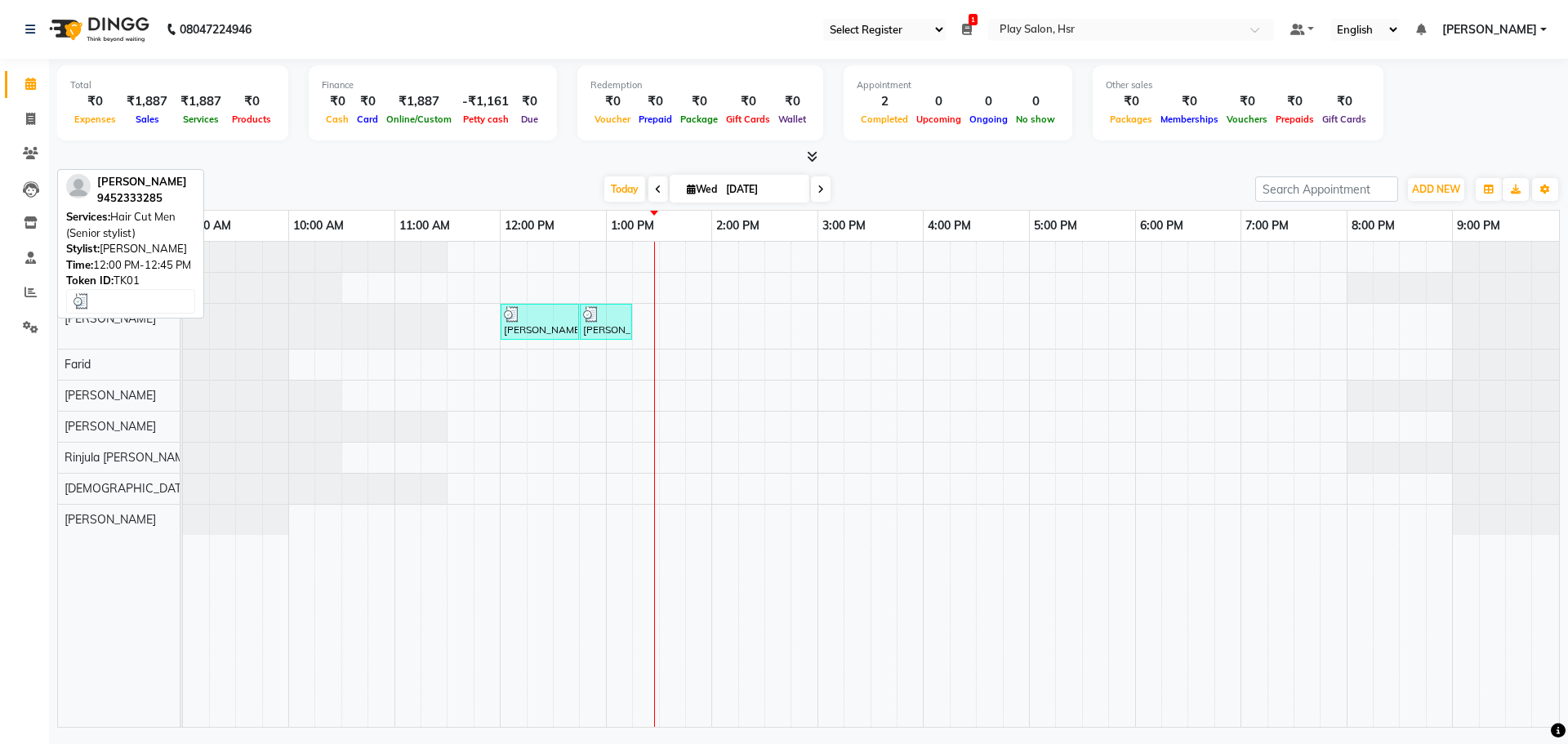
click at [555, 328] on div "[PERSON_NAME], TK01, 12:00 PM-12:45 PM, Hair Cut Men (Senior stylist)" at bounding box center [540, 322] width 75 height 31
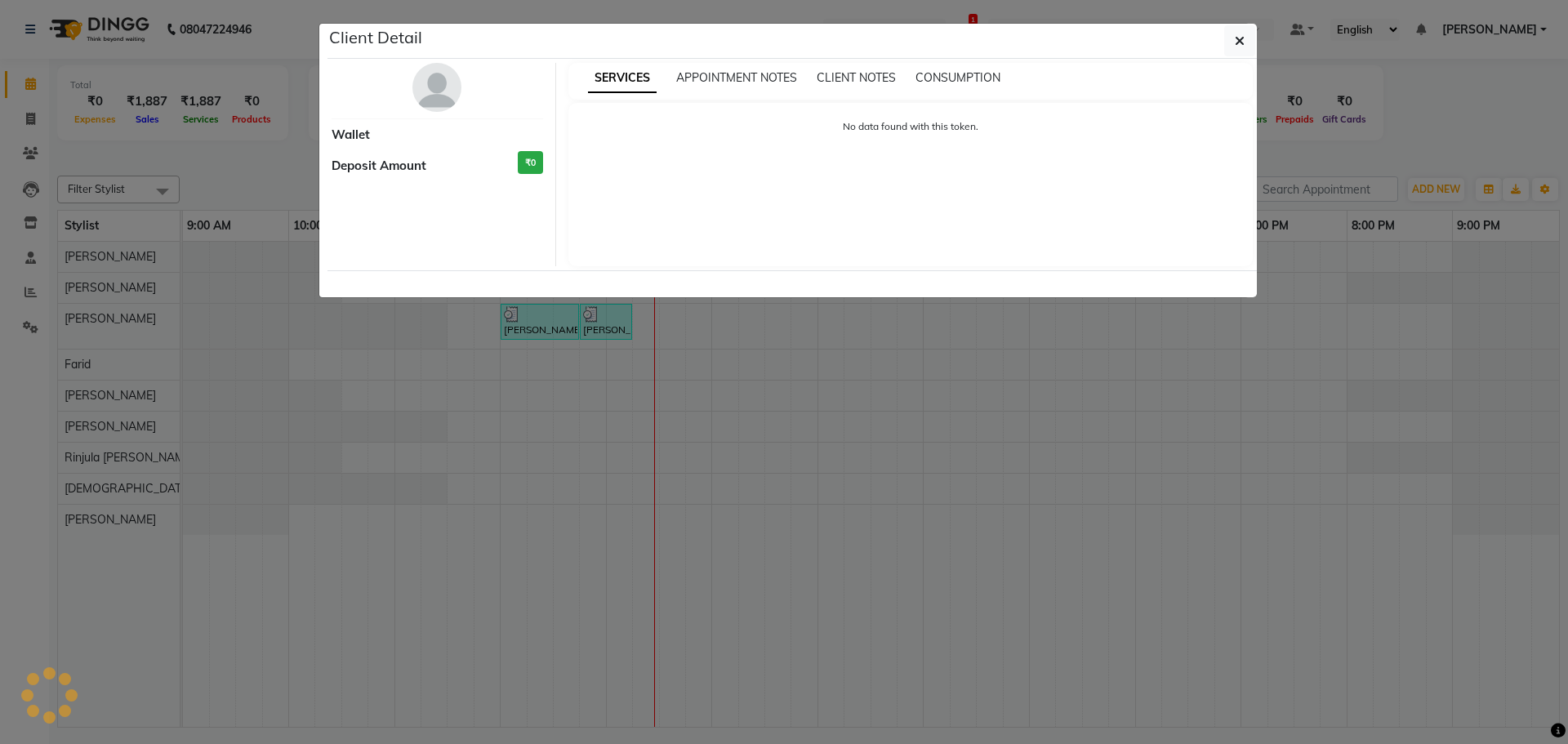
select select "3"
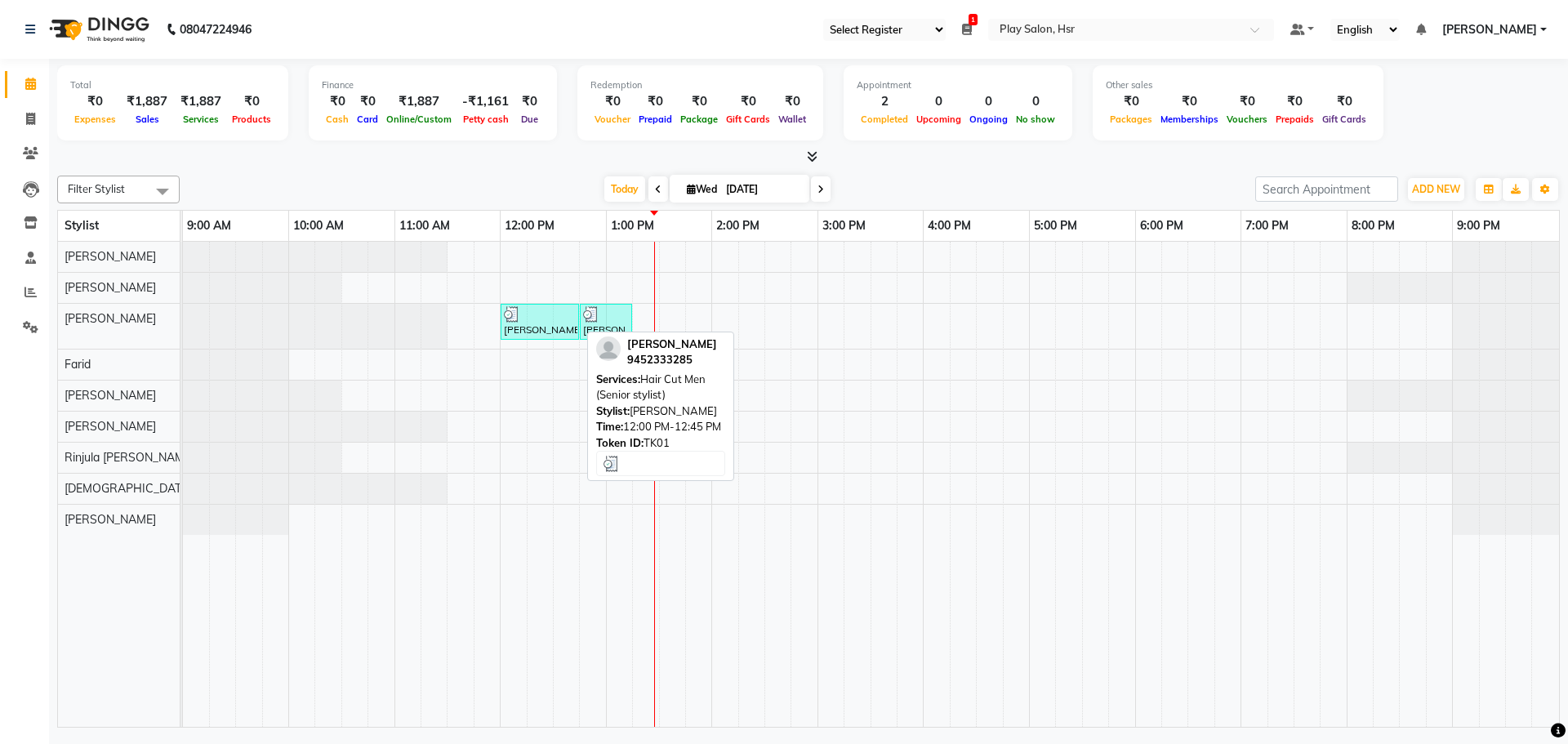
click at [559, 320] on div at bounding box center [540, 314] width 72 height 16
select select "3"
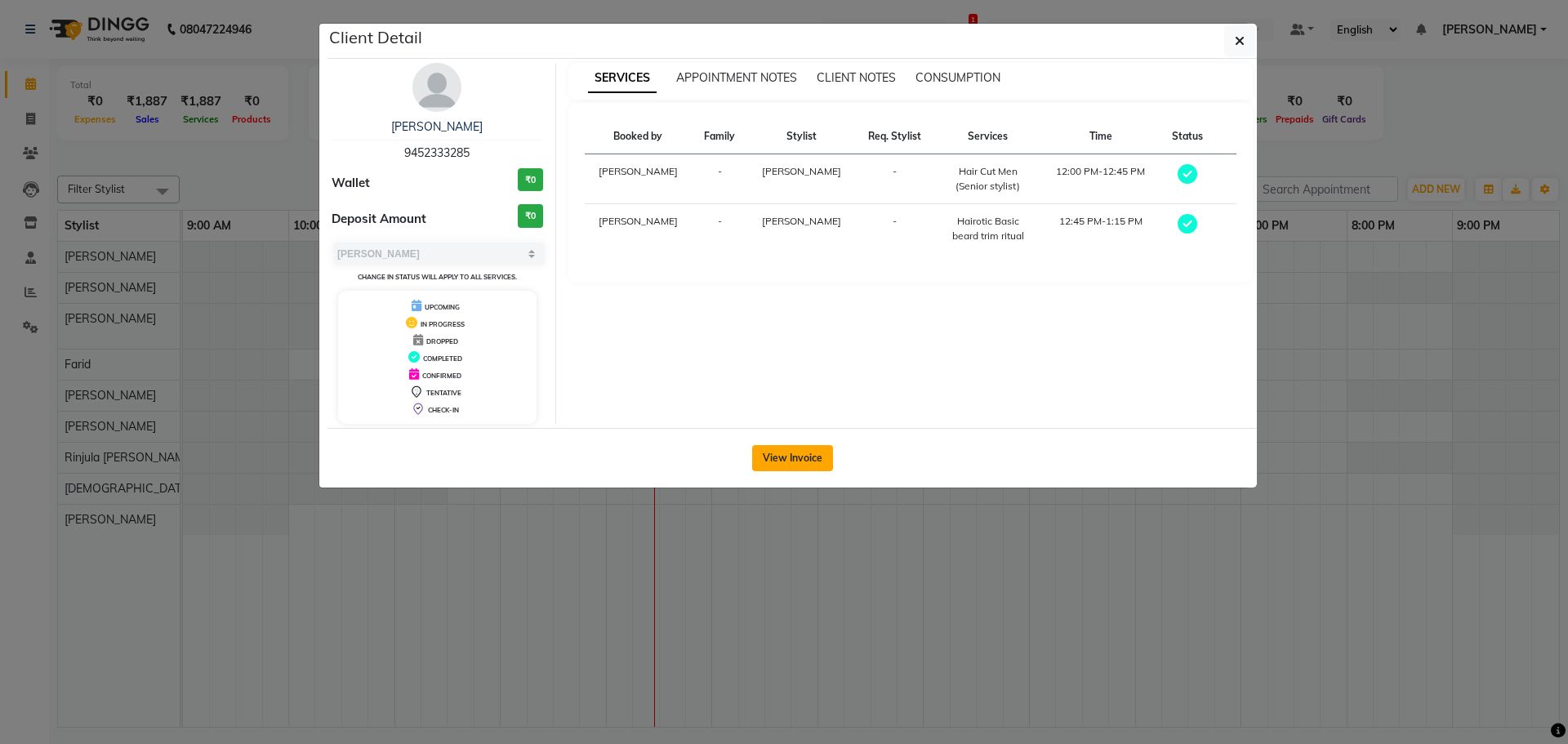
click at [793, 459] on button "View Invoice" at bounding box center [792, 458] width 81 height 26
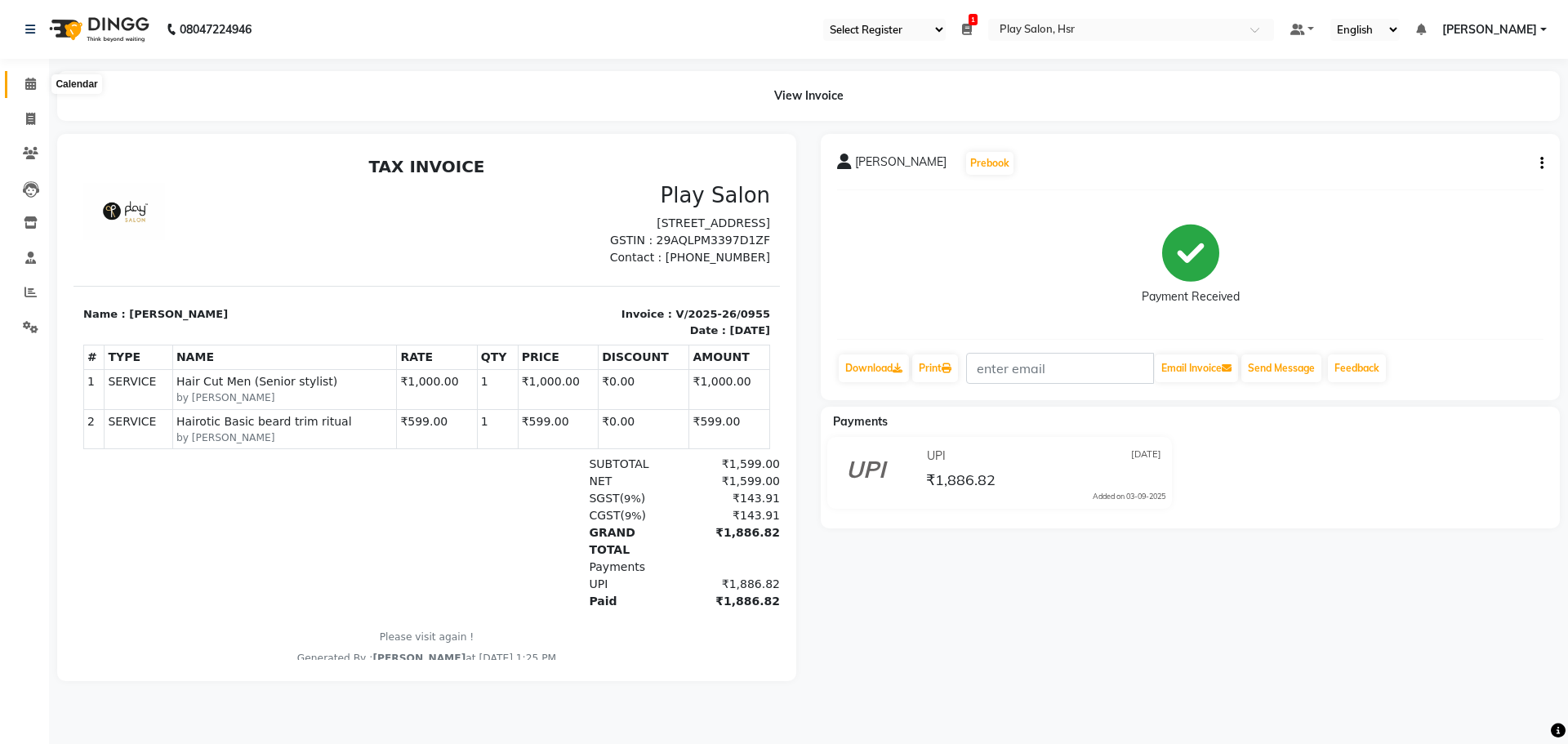
click at [39, 79] on span at bounding box center [31, 84] width 29 height 19
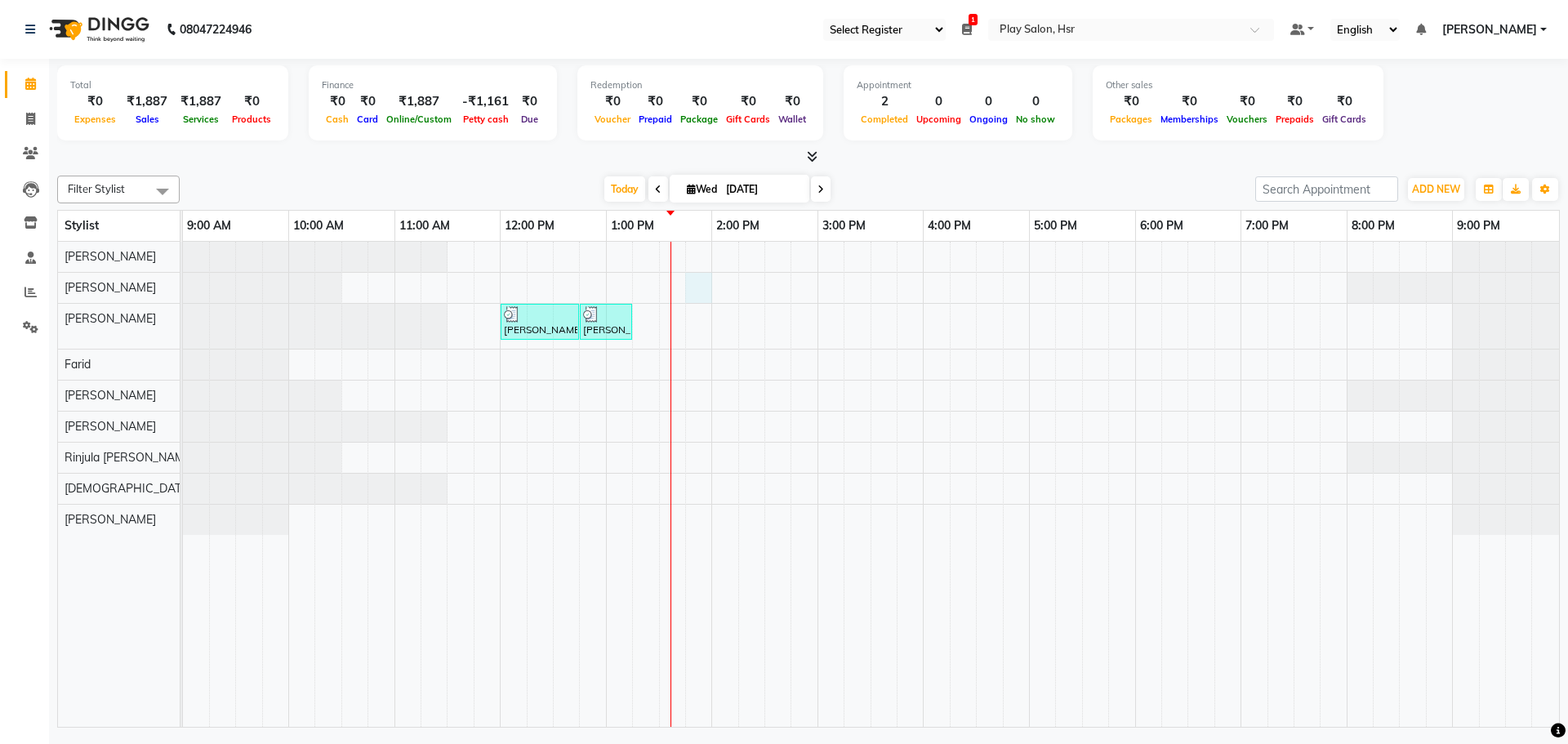
click at [697, 290] on div "[PERSON_NAME], TK01, 12:00 PM-12:45 PM, Hair Cut Men (Senior stylist) [PERSON_N…" at bounding box center [870, 484] width 1376 height 485
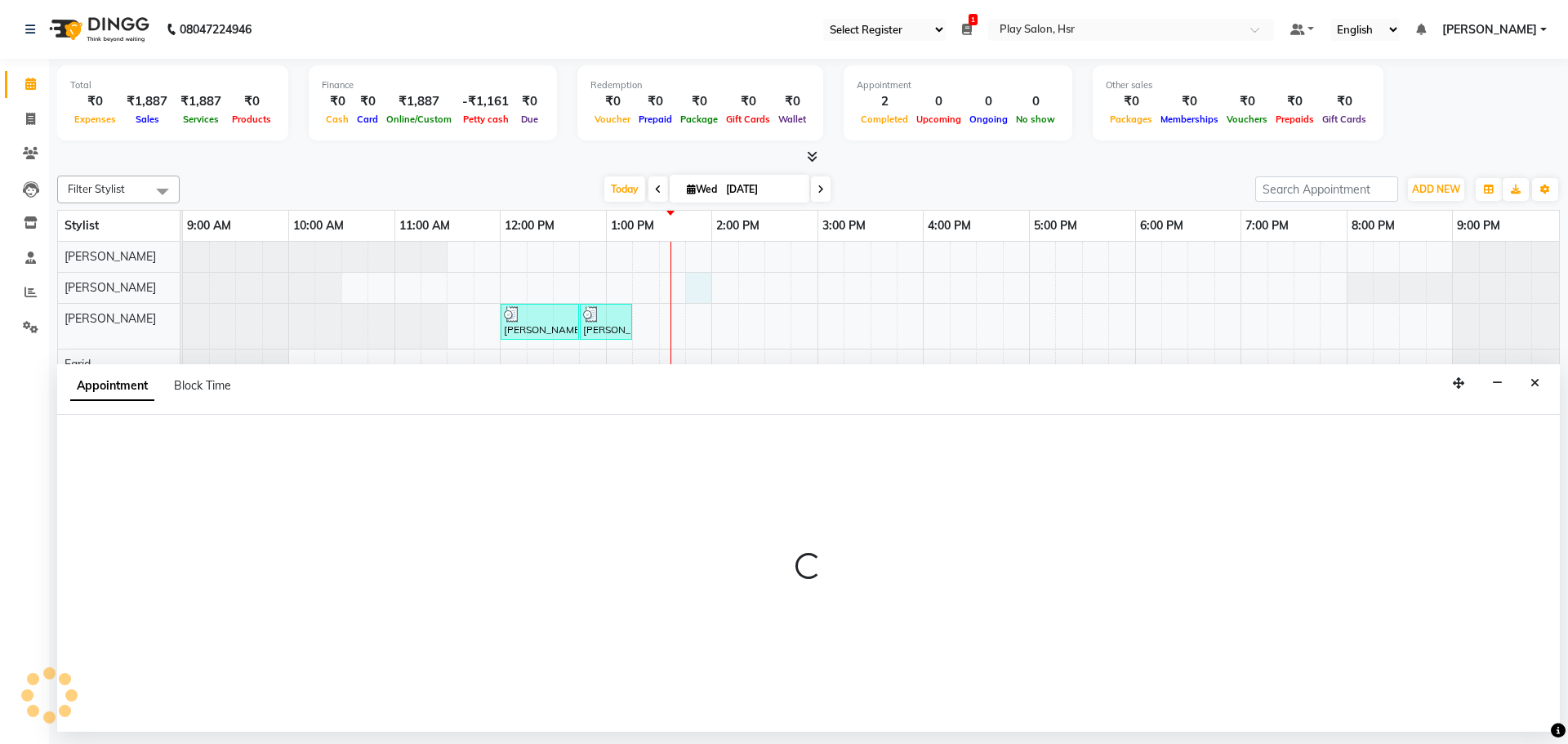
select select "81913"
select select "825"
select select "tentative"
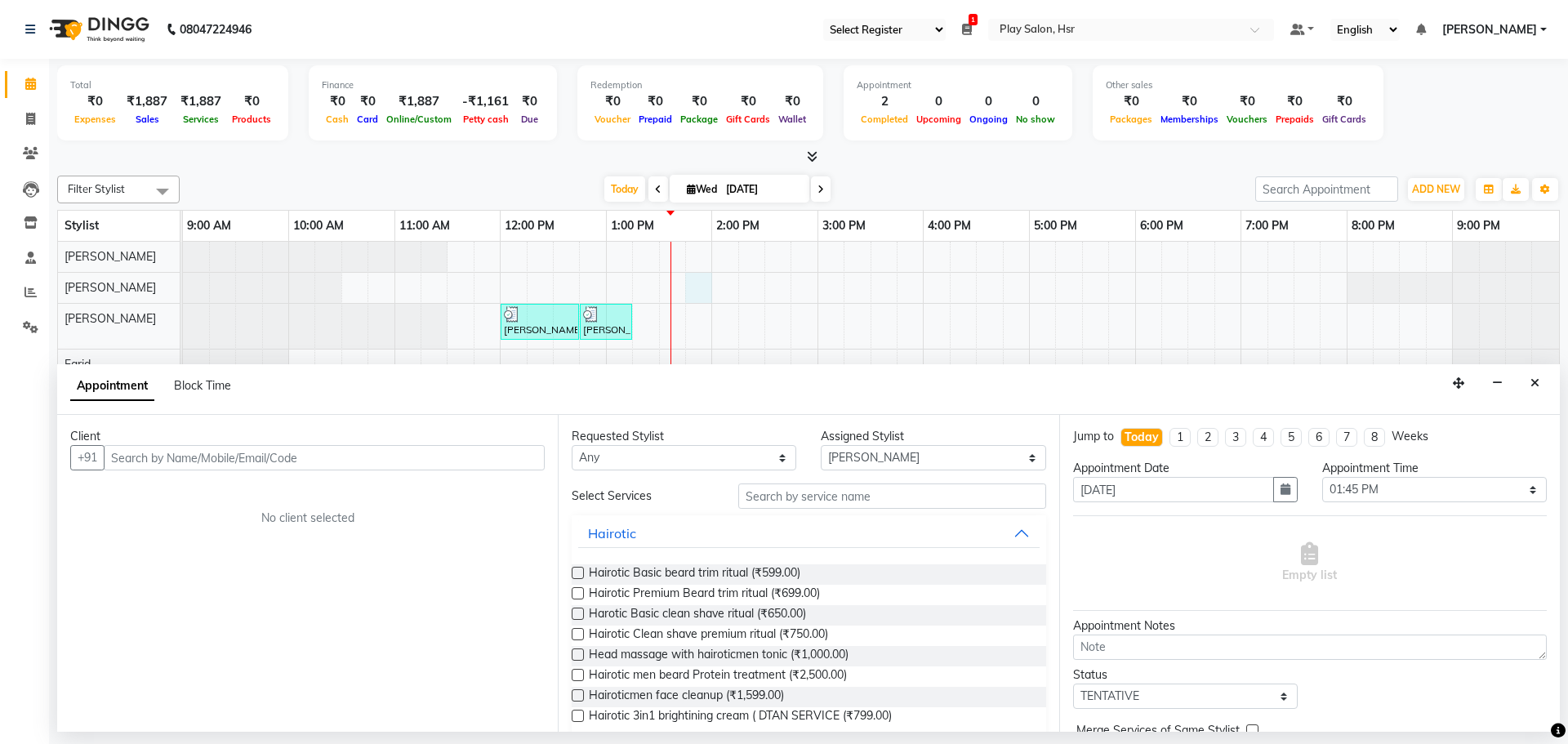
drag, startPoint x: 261, startPoint y: 445, endPoint x: 259, endPoint y: 457, distance: 12.2
click at [260, 449] on input "text" at bounding box center [323, 458] width 441 height 25
type input "9"
click at [1537, 383] on icon "Close" at bounding box center [1535, 382] width 9 height 11
